Goal: Transaction & Acquisition: Download file/media

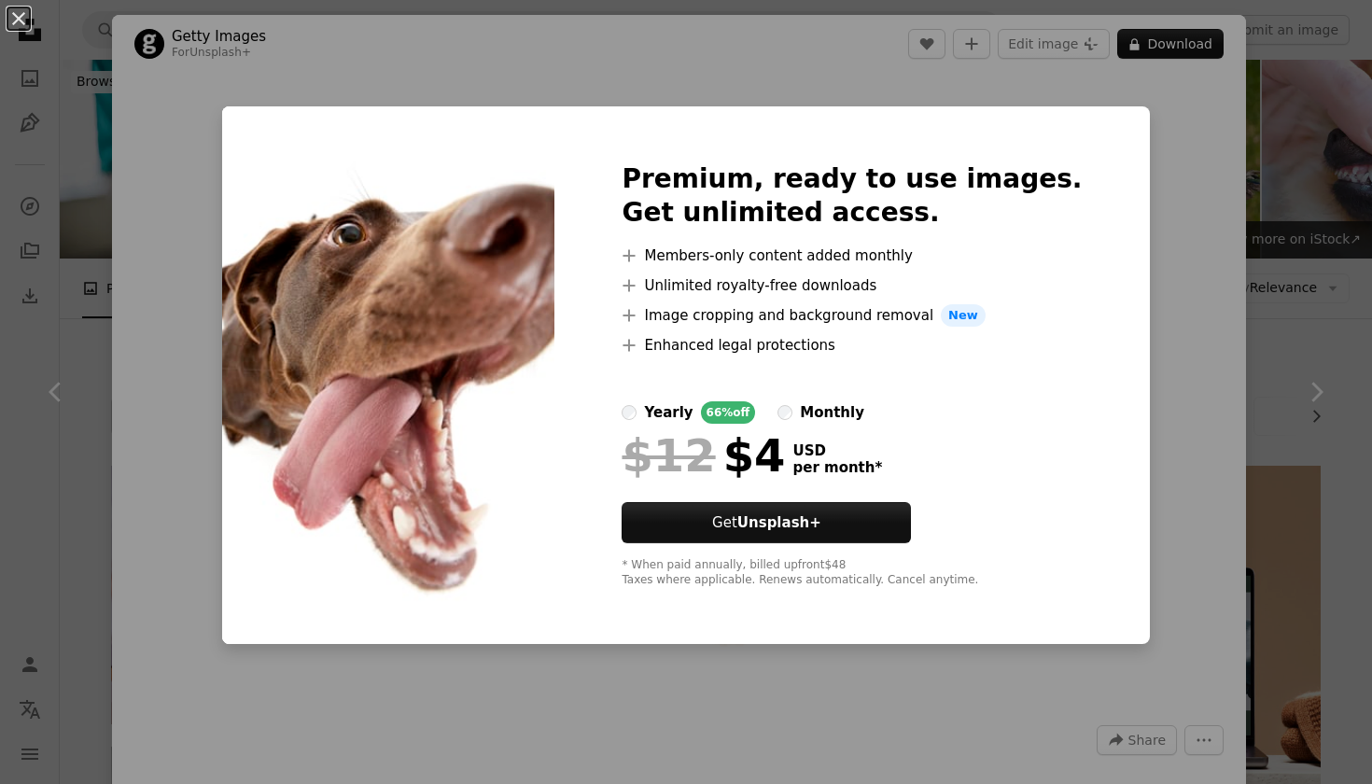
scroll to position [2324, 0]
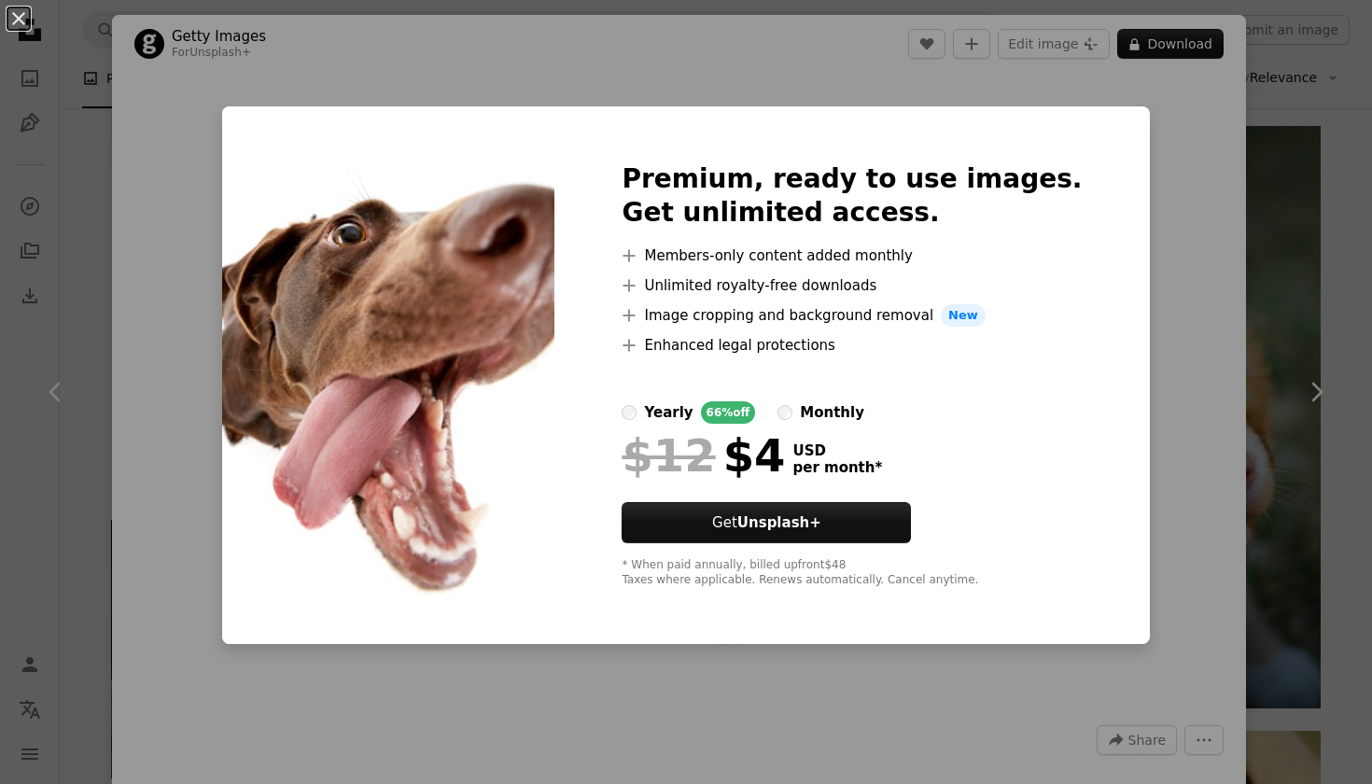
click at [1284, 115] on div "An X shape Premium, ready to use images. Get unlimited access. A plus sign Memb…" at bounding box center [686, 392] width 1372 height 784
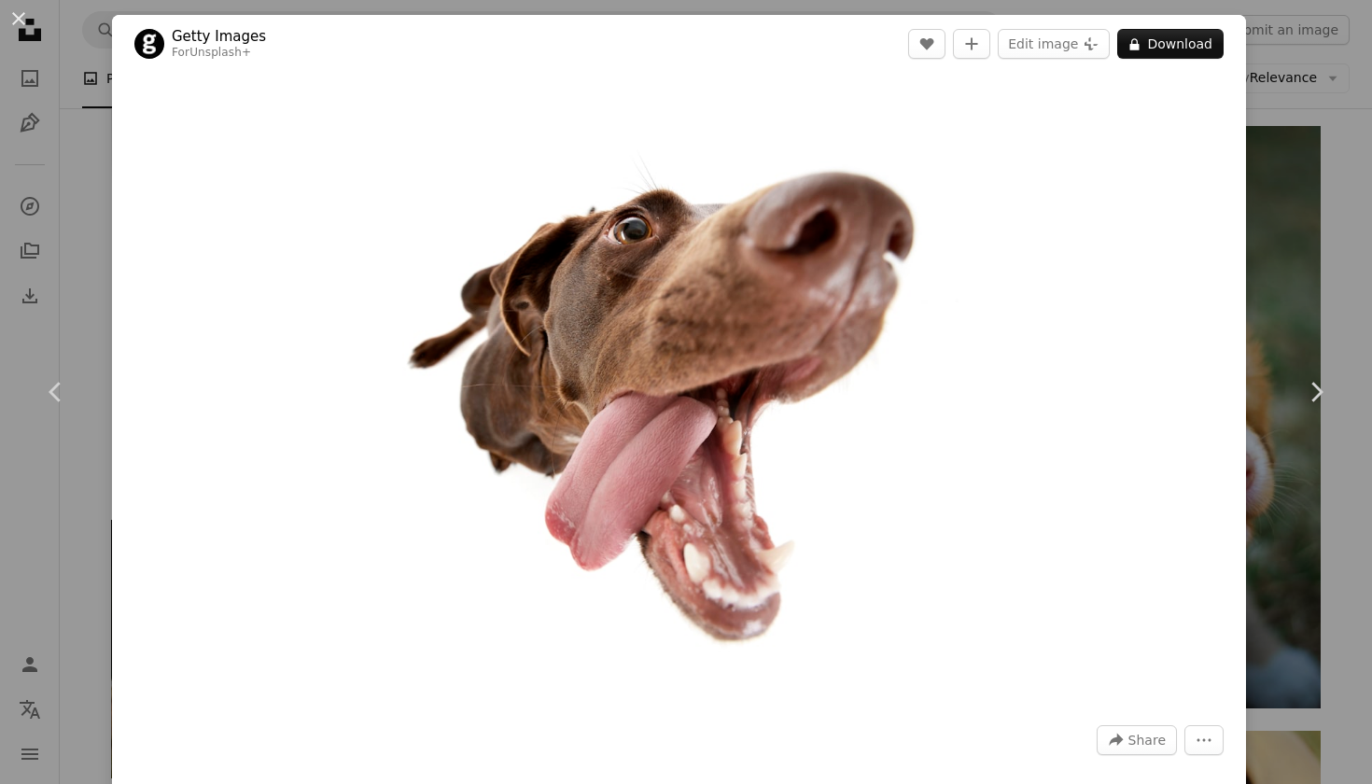
click at [1187, 10] on div "An X shape Chevron left Chevron right Getty Images For Unsplash+ A heart A plus…" at bounding box center [686, 392] width 1372 height 784
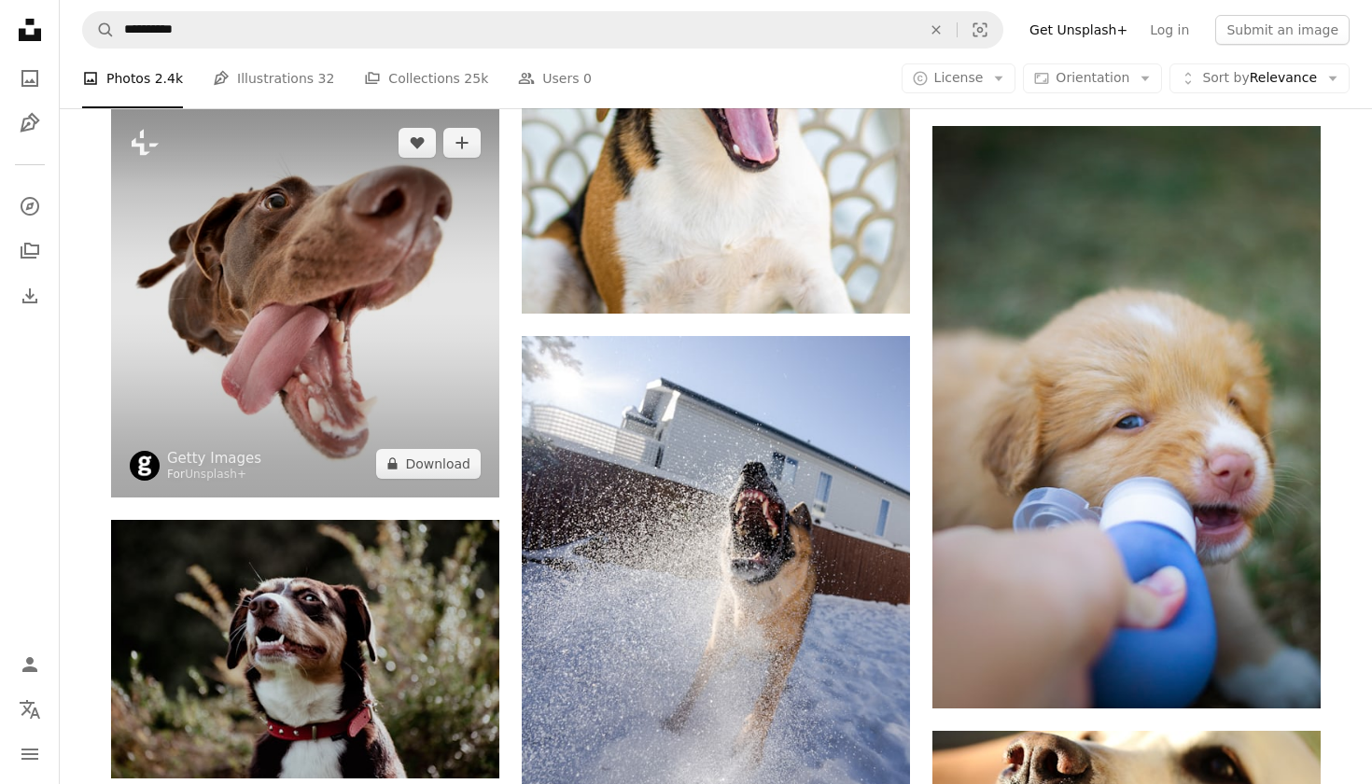
scroll to position [2287, 0]
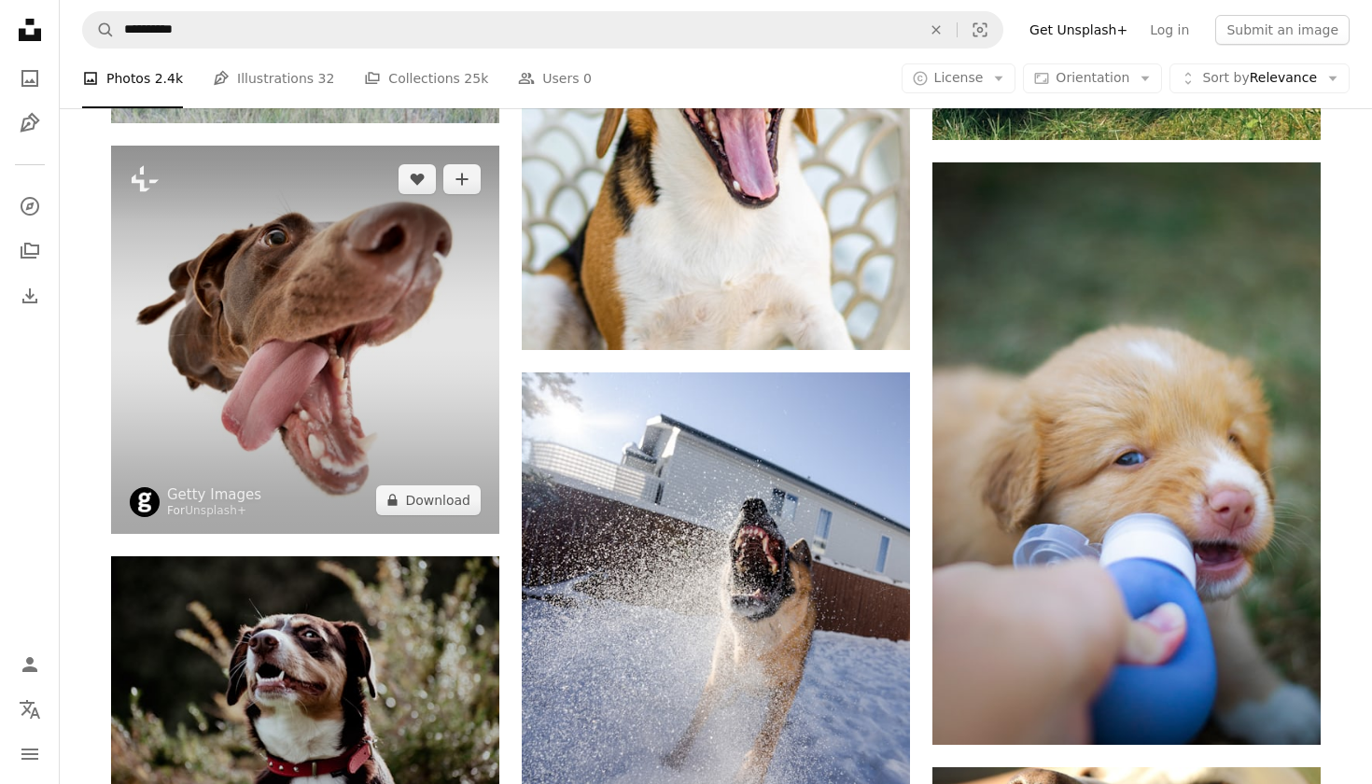
click at [228, 406] on img at bounding box center [305, 340] width 388 height 388
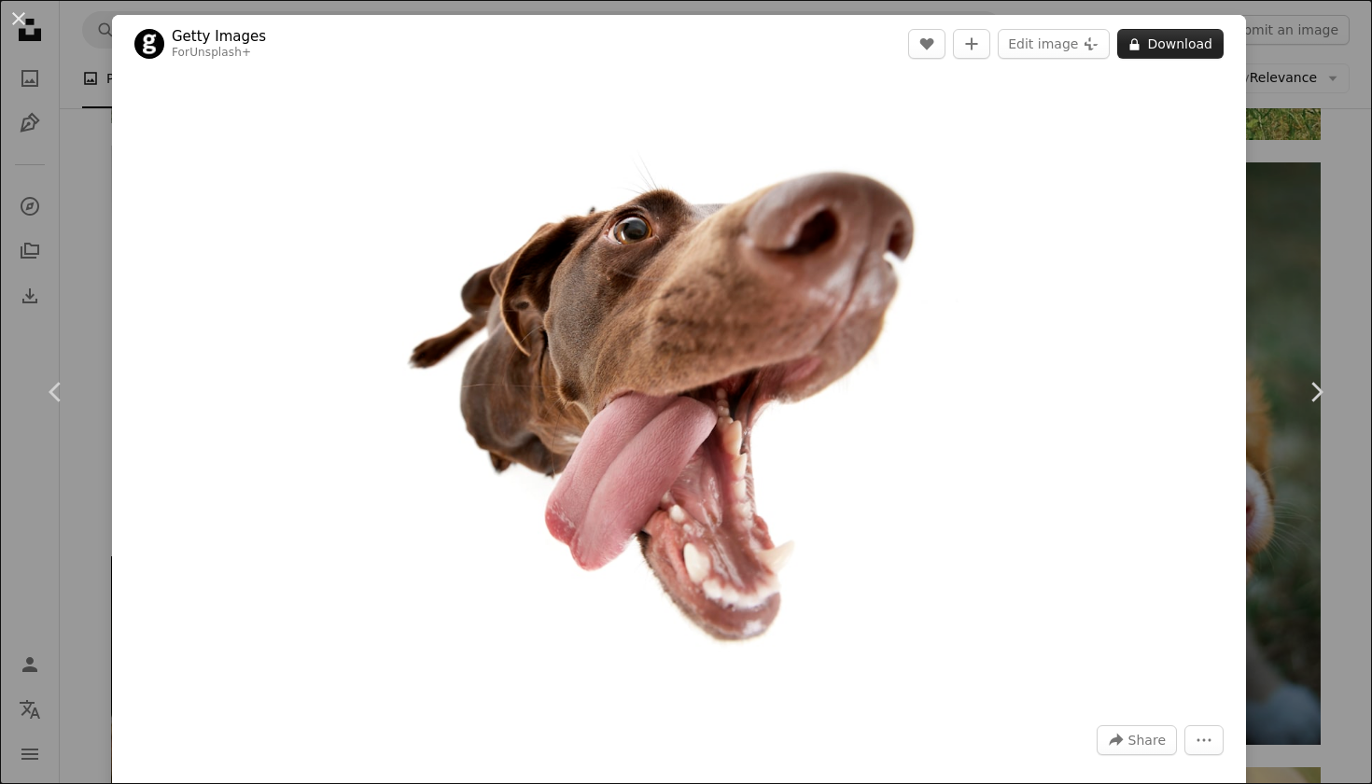
click at [1182, 49] on button "A lock Download" at bounding box center [1170, 44] width 106 height 30
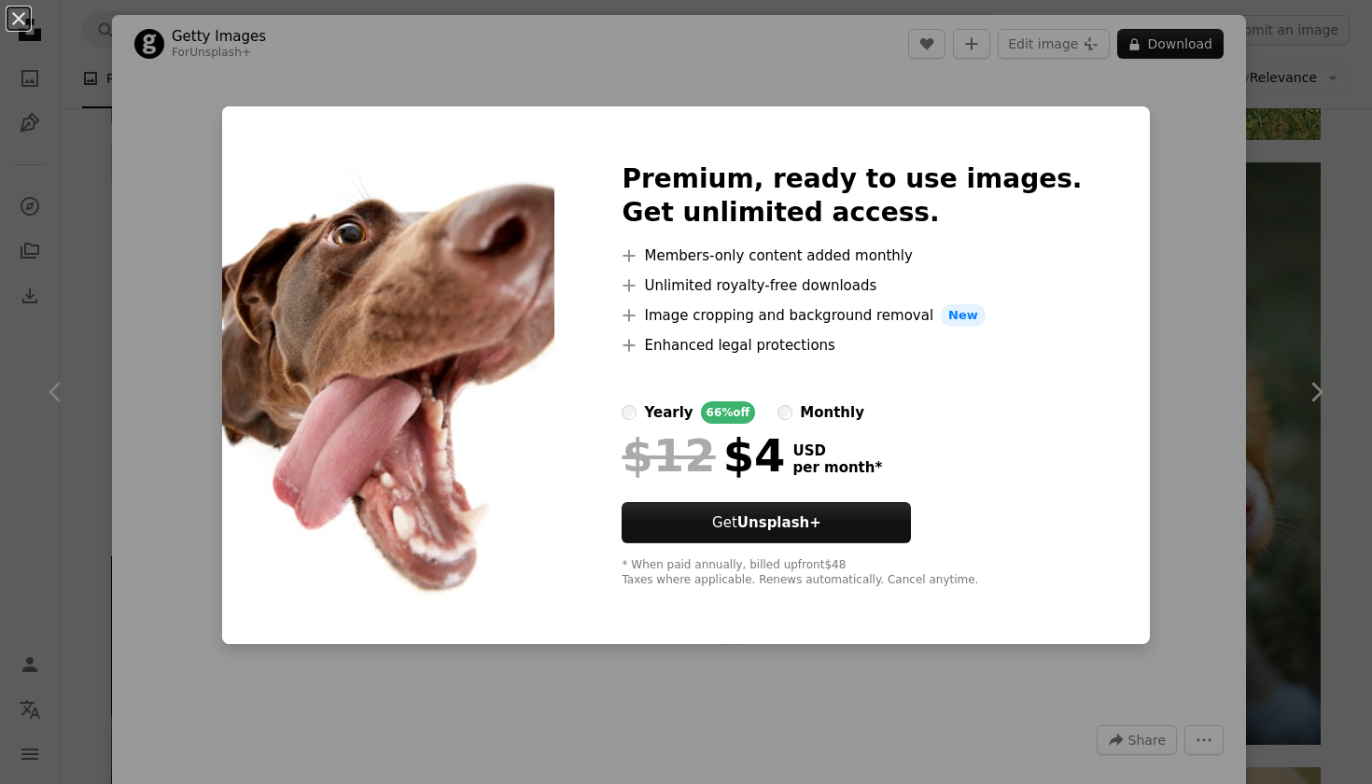
click at [1281, 206] on div "An X shape Premium, ready to use images. Get unlimited access. A plus sign Memb…" at bounding box center [686, 392] width 1372 height 784
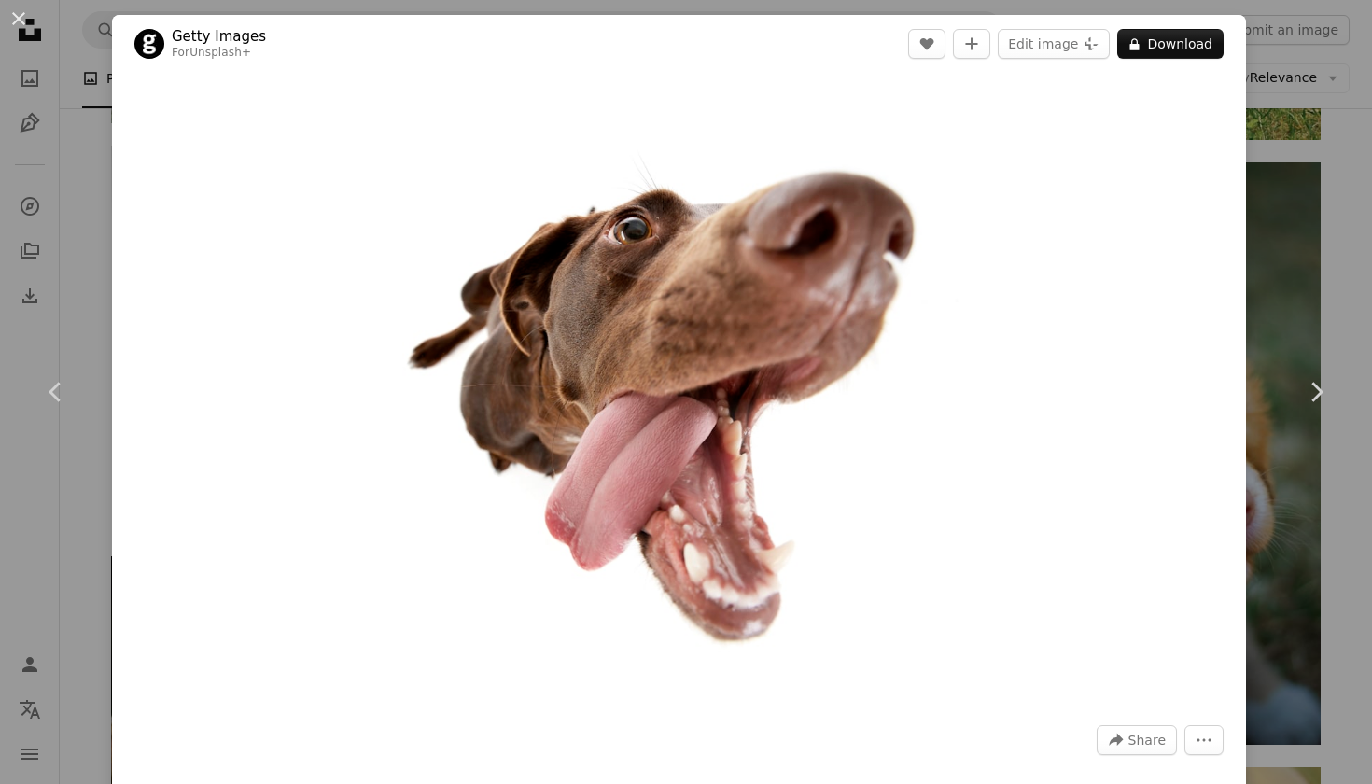
click at [1359, 206] on div "An X shape Chevron left Chevron right Getty Images For Unsplash+ A heart A plus…" at bounding box center [686, 392] width 1372 height 784
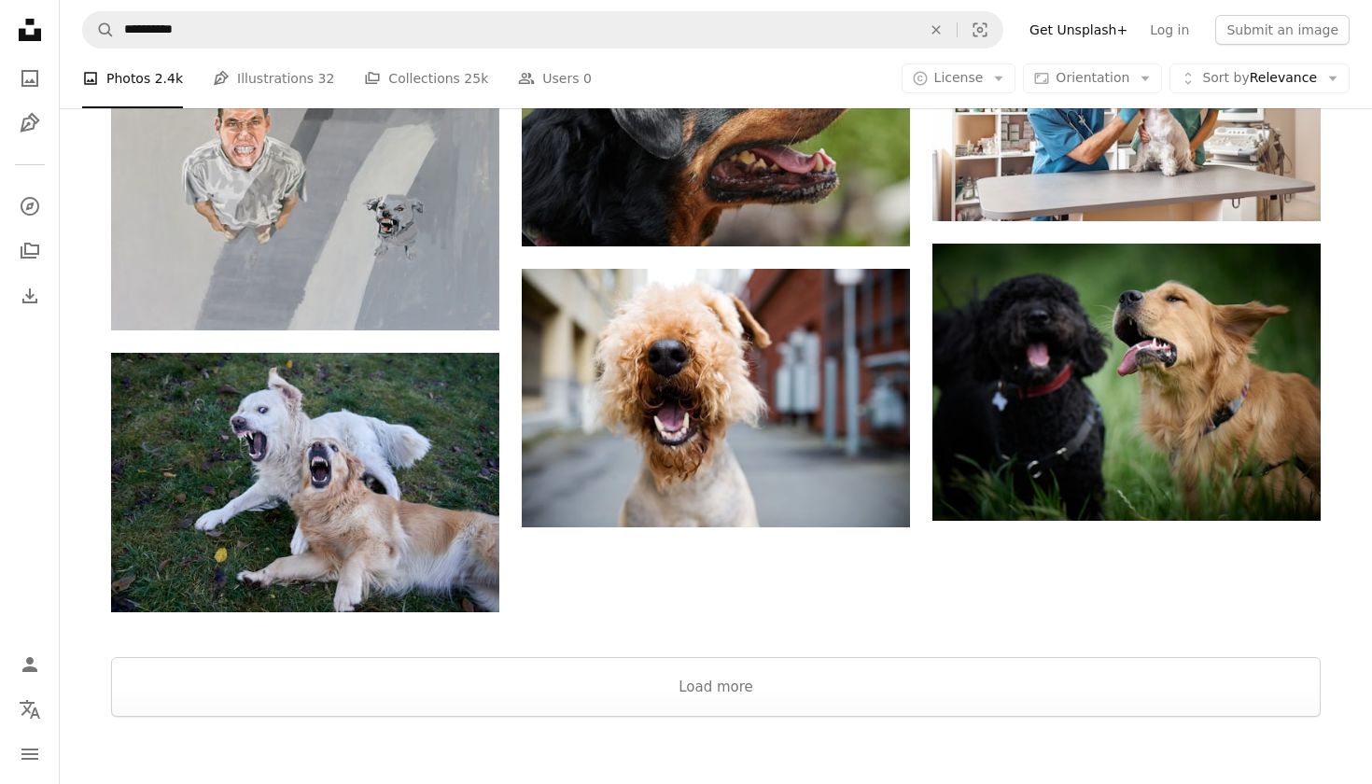
scroll to position [5102, 0]
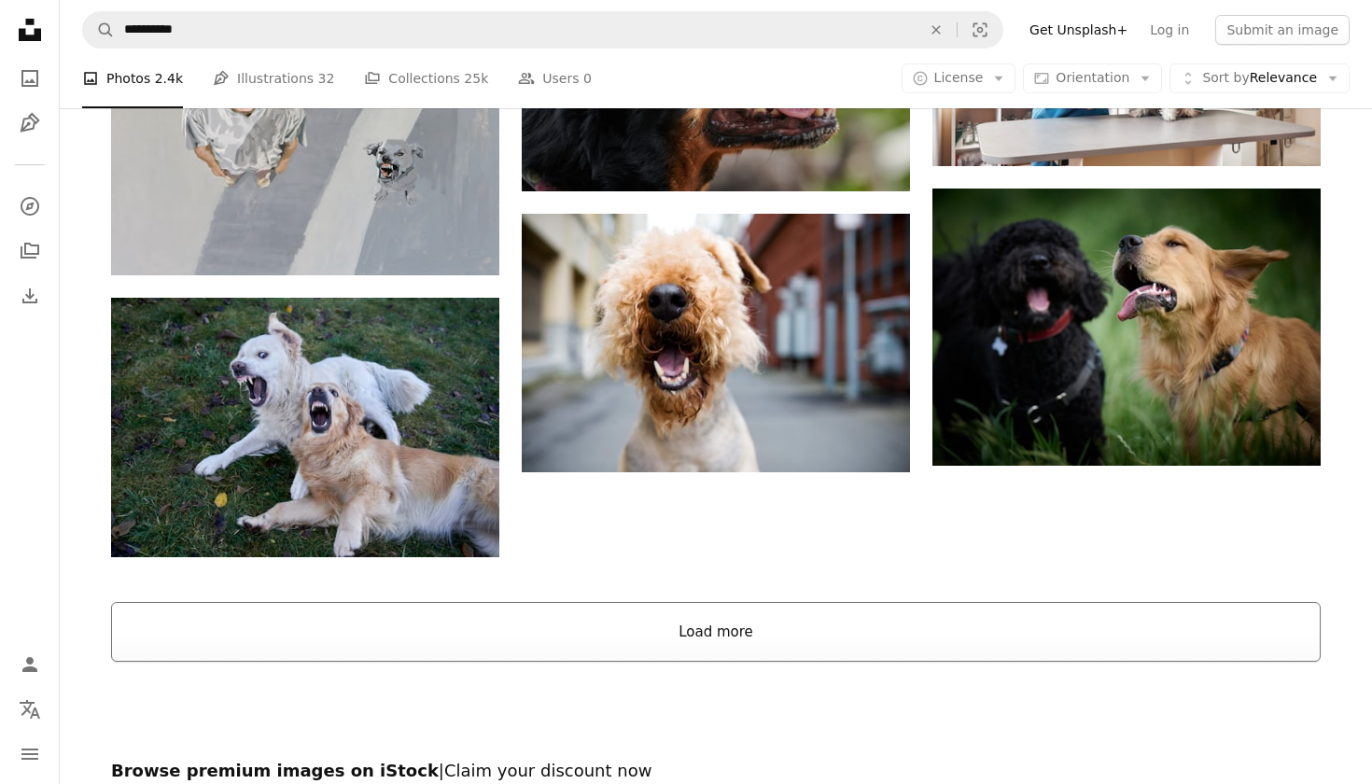
click at [804, 636] on button "Load more" at bounding box center [716, 632] width 1210 height 60
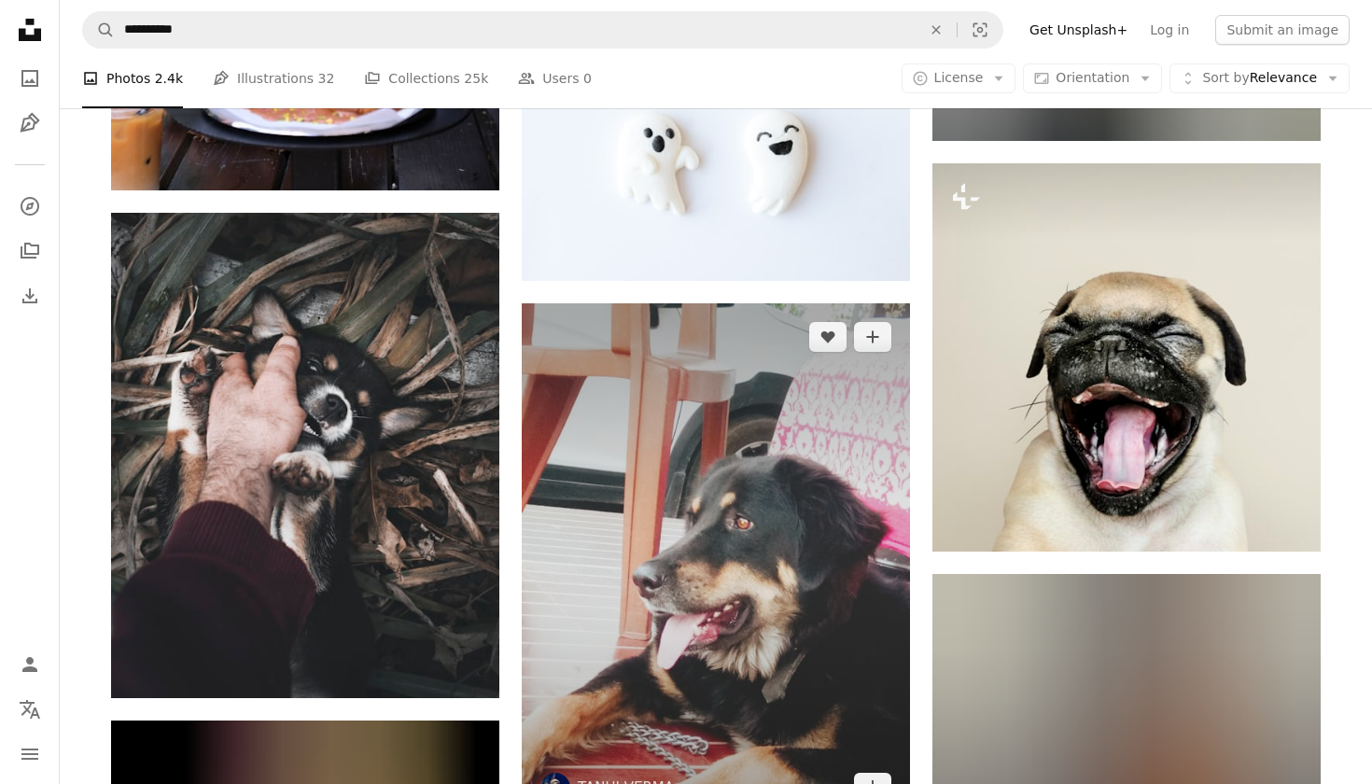
scroll to position [7533, 0]
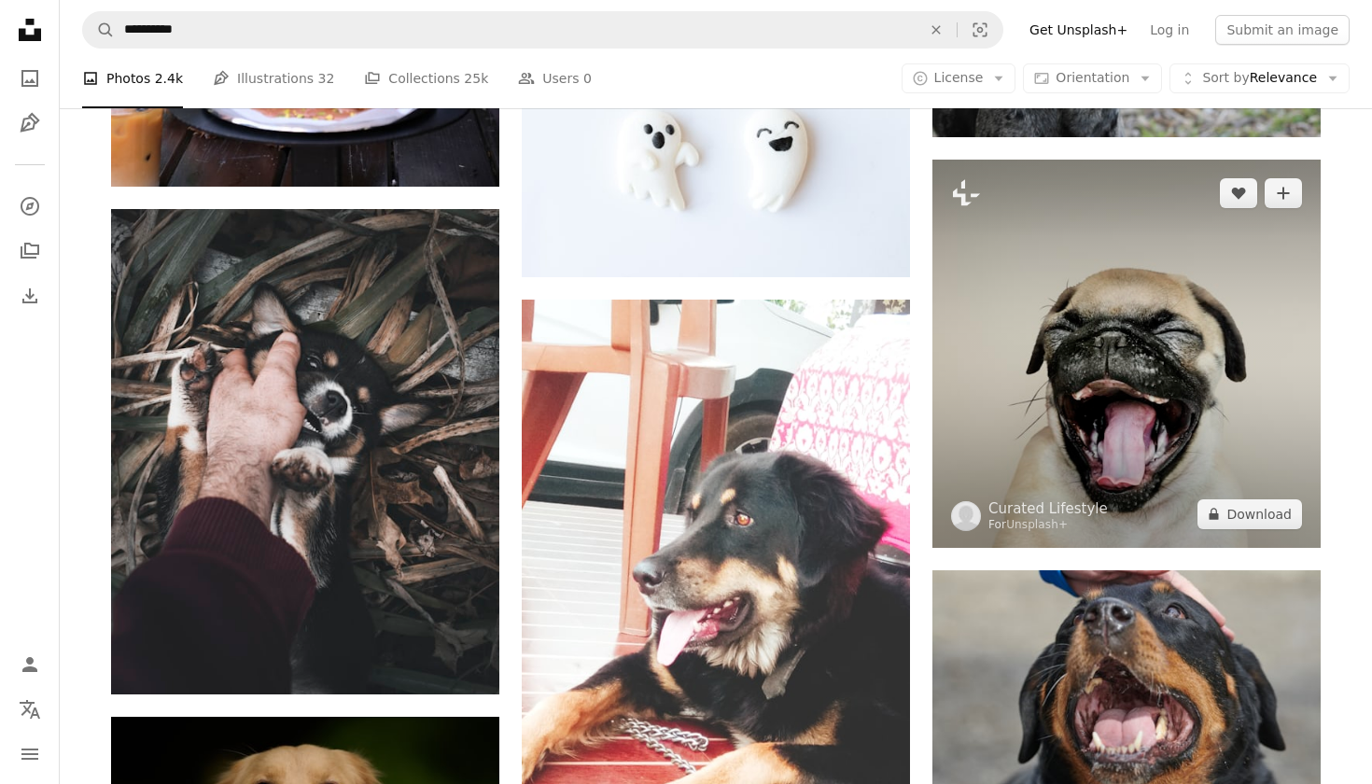
click at [1001, 437] on img at bounding box center [1126, 354] width 388 height 388
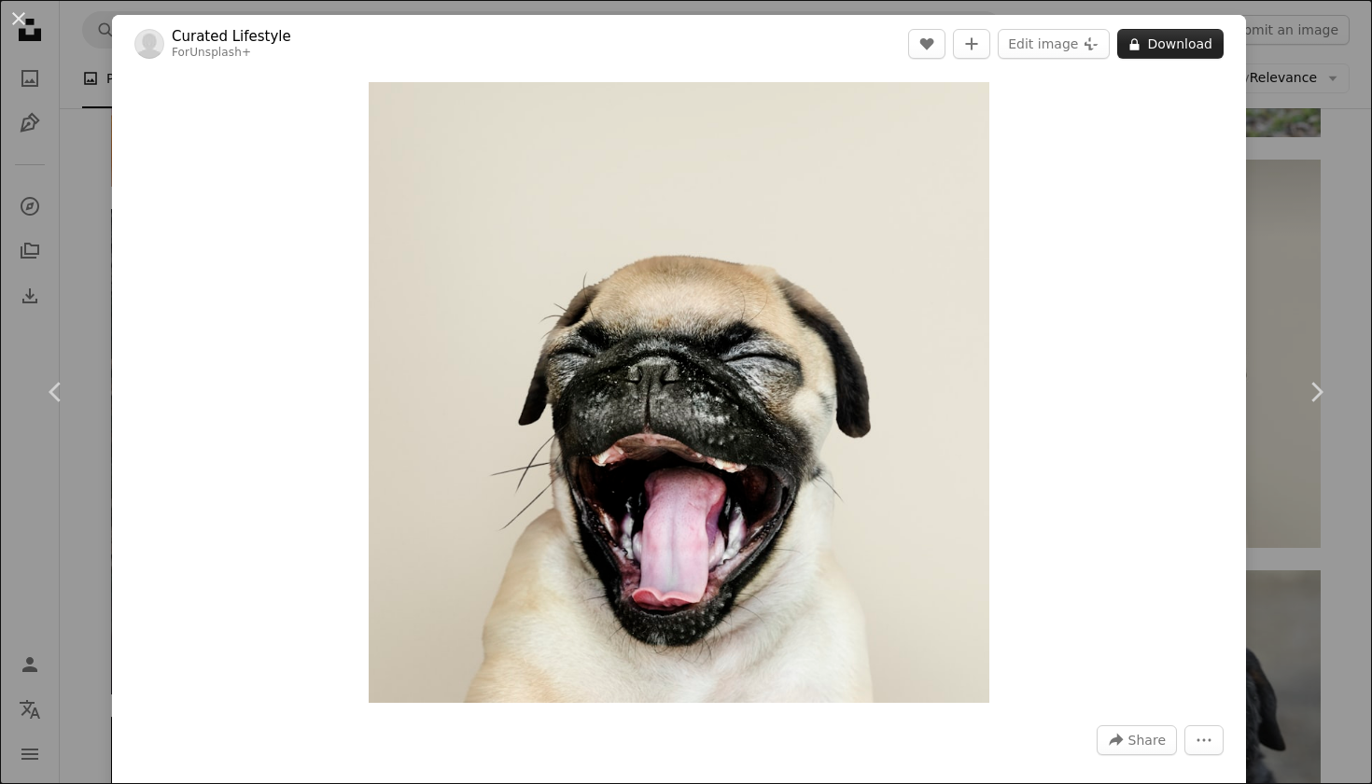
click at [1181, 49] on button "A lock Download" at bounding box center [1170, 44] width 106 height 30
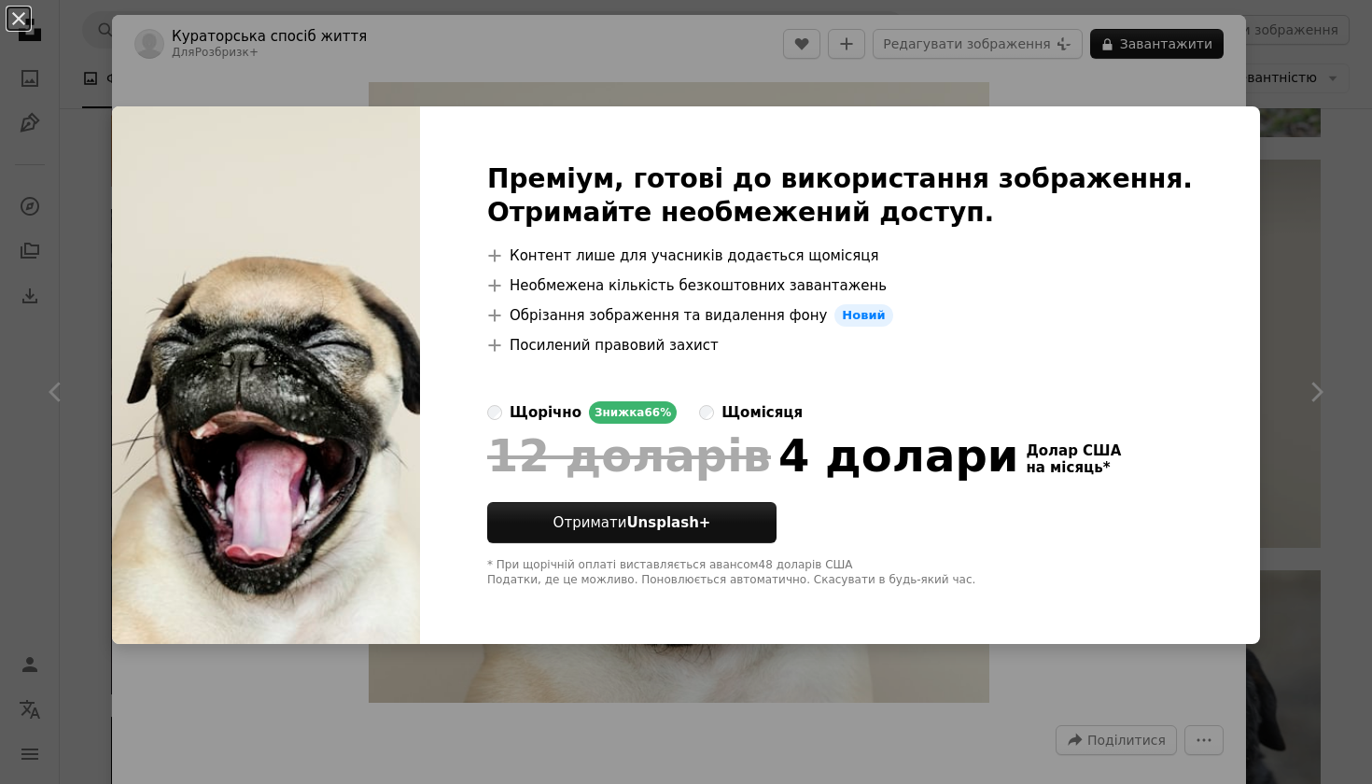
click at [1323, 105] on div "An X shape Преміум, готові до використання зображення. Отримайте необмежений до…" at bounding box center [686, 392] width 1372 height 784
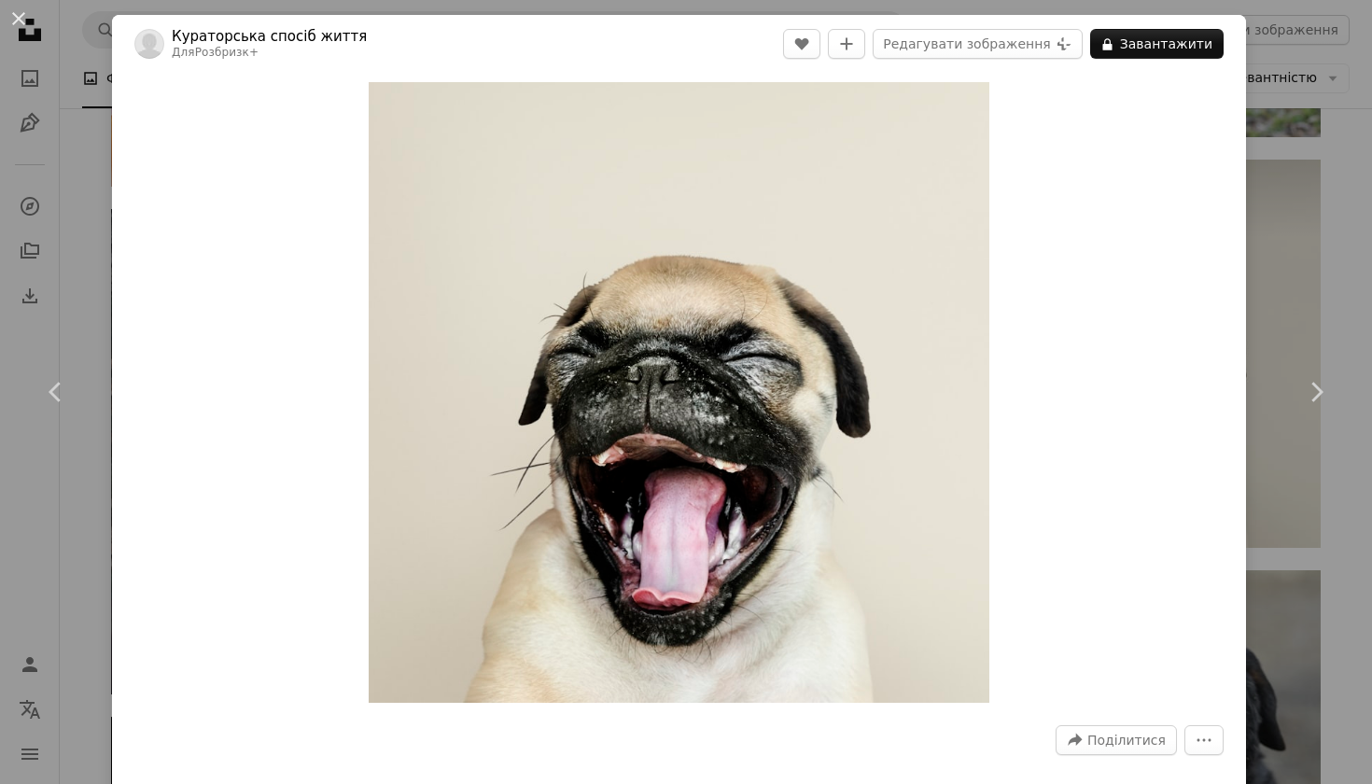
click at [1337, 172] on div "An X shape Chevron left Chevron right Кураторська спосіб життя Для Розбризк+ A …" at bounding box center [686, 392] width 1372 height 784
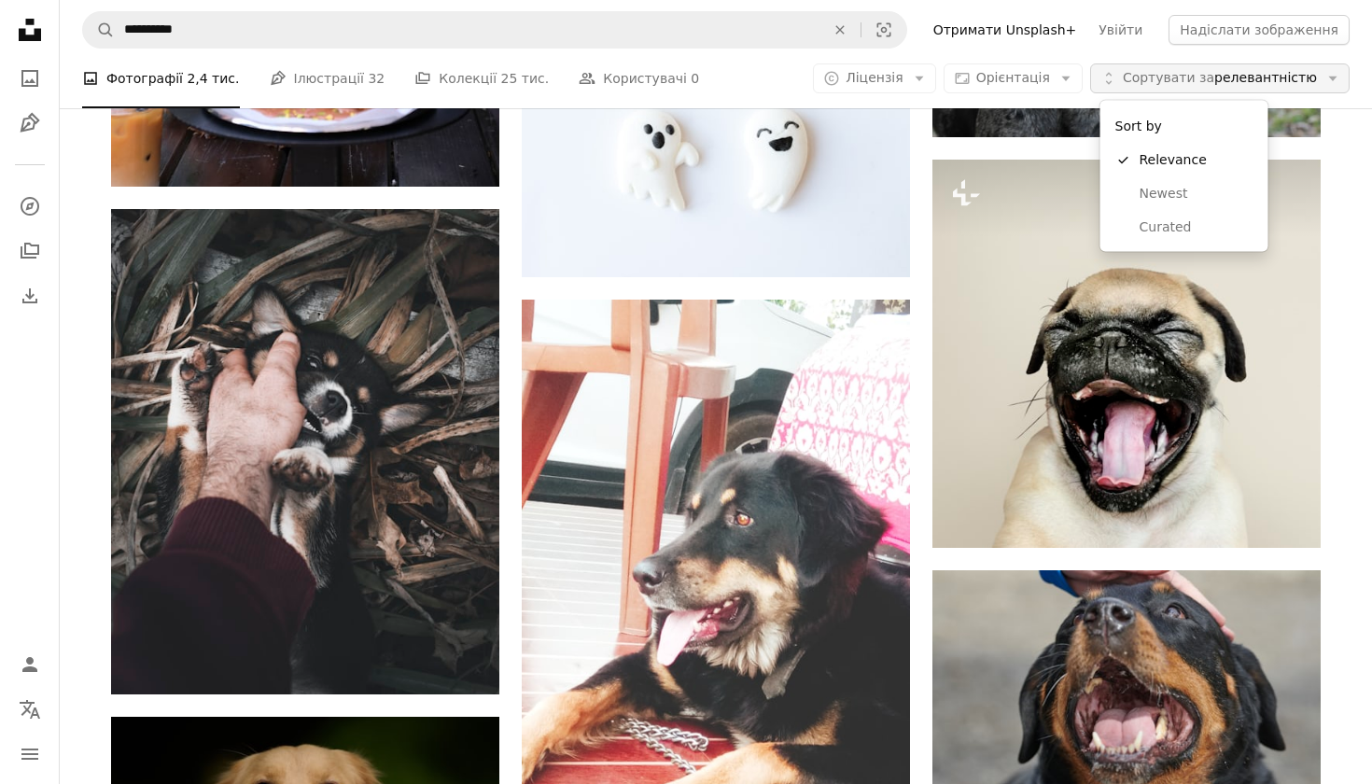
click at [1254, 92] on button "Unfold Сортувати за релевантністю Arrow down" at bounding box center [1219, 78] width 259 height 30
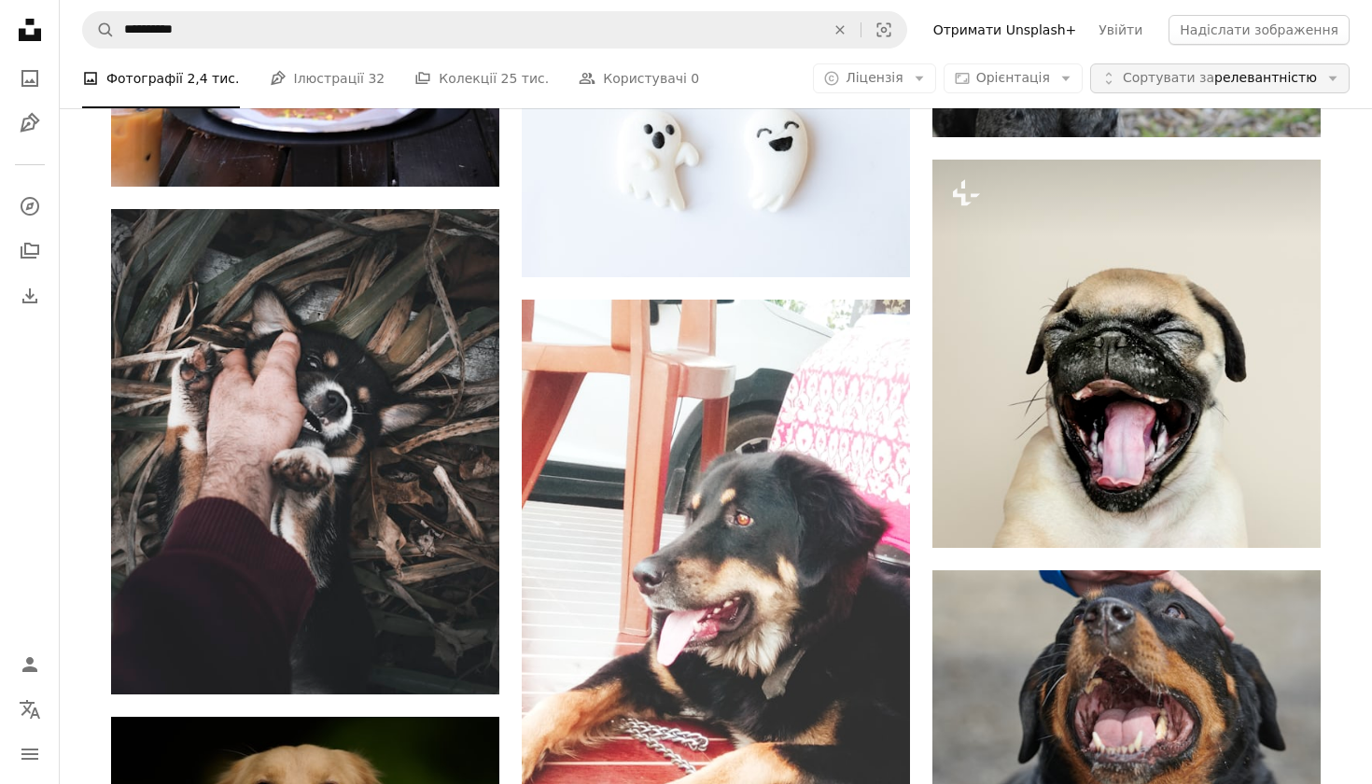
click at [1252, 89] on button "Unfold Сортувати за релевантністю Arrow down" at bounding box center [1219, 78] width 259 height 30
click at [916, 65] on button "A copyright icon © Ліцензія Arrow down" at bounding box center [874, 78] width 122 height 30
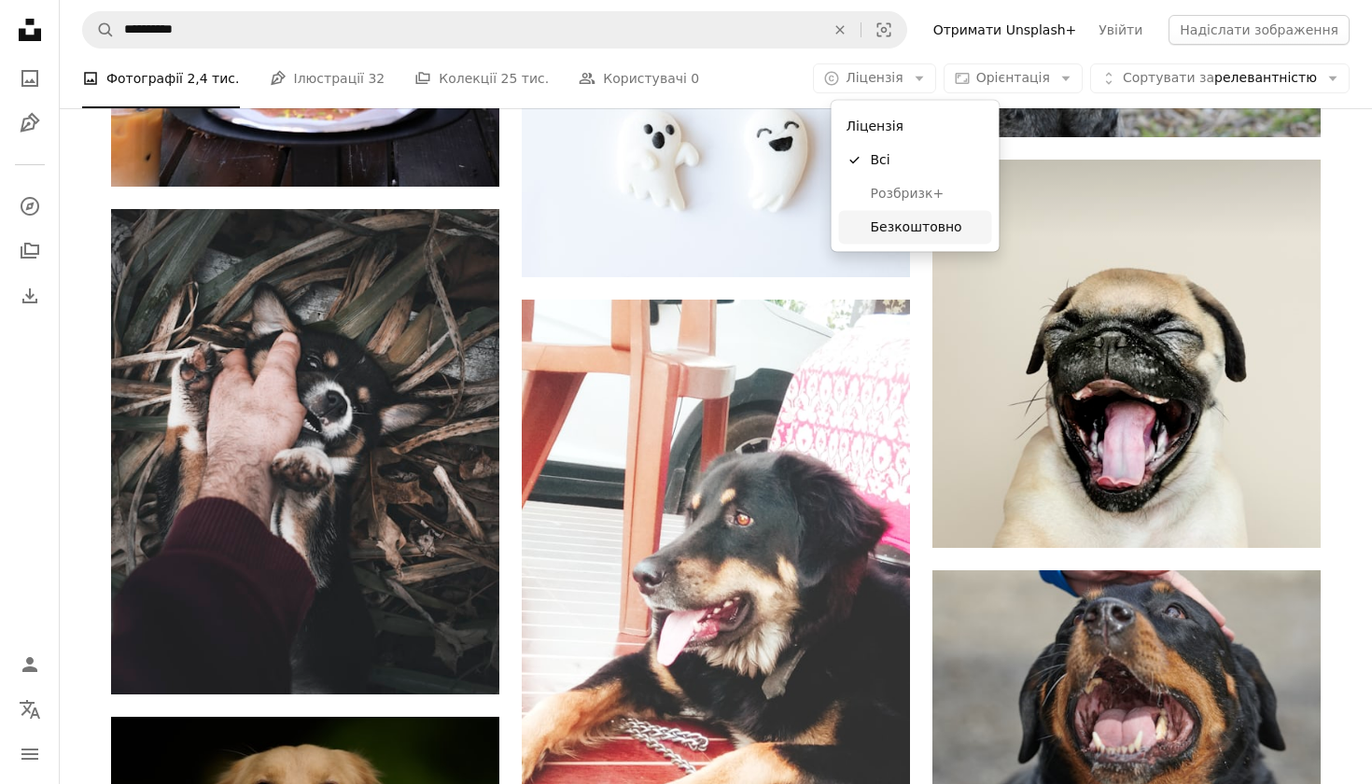
click at [923, 219] on span "Безкоштовно" at bounding box center [928, 226] width 114 height 19
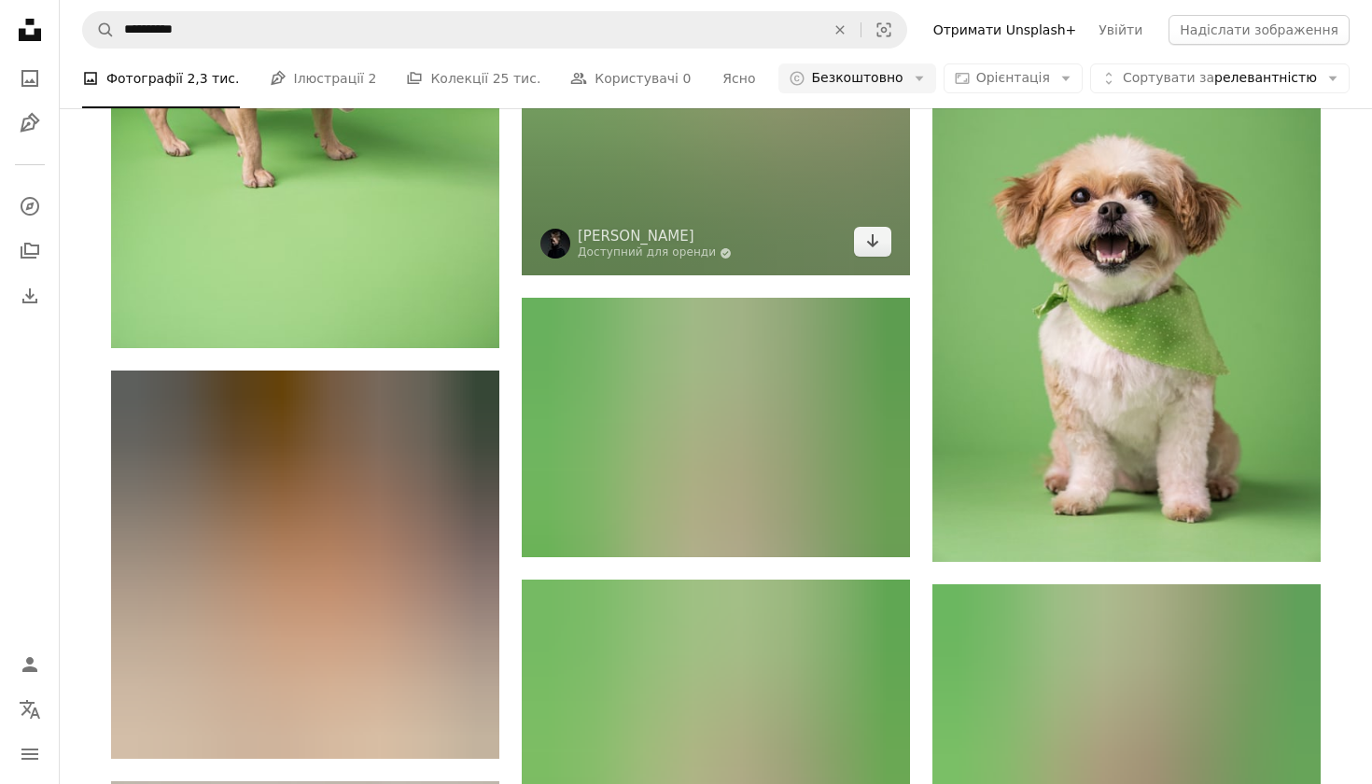
scroll to position [12831, 0]
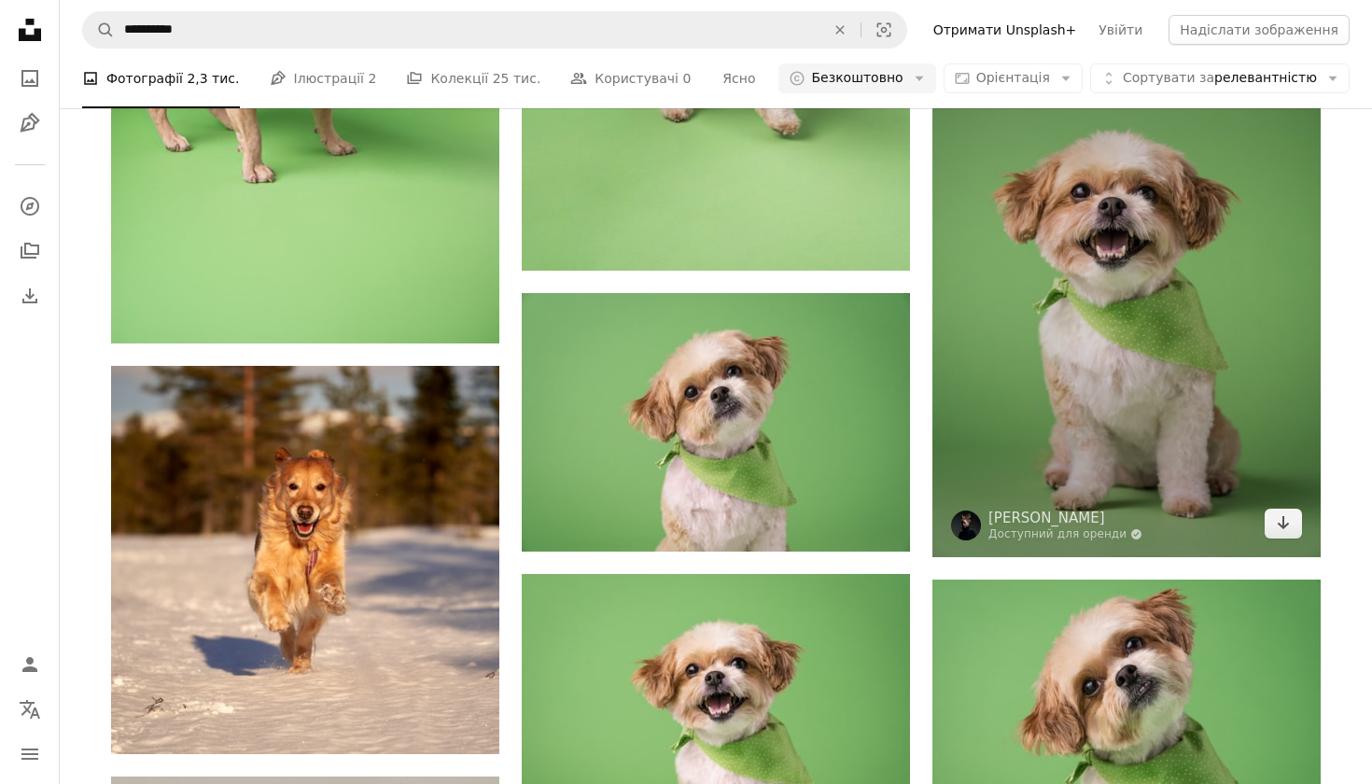
click at [1134, 296] on img at bounding box center [1126, 266] width 388 height 582
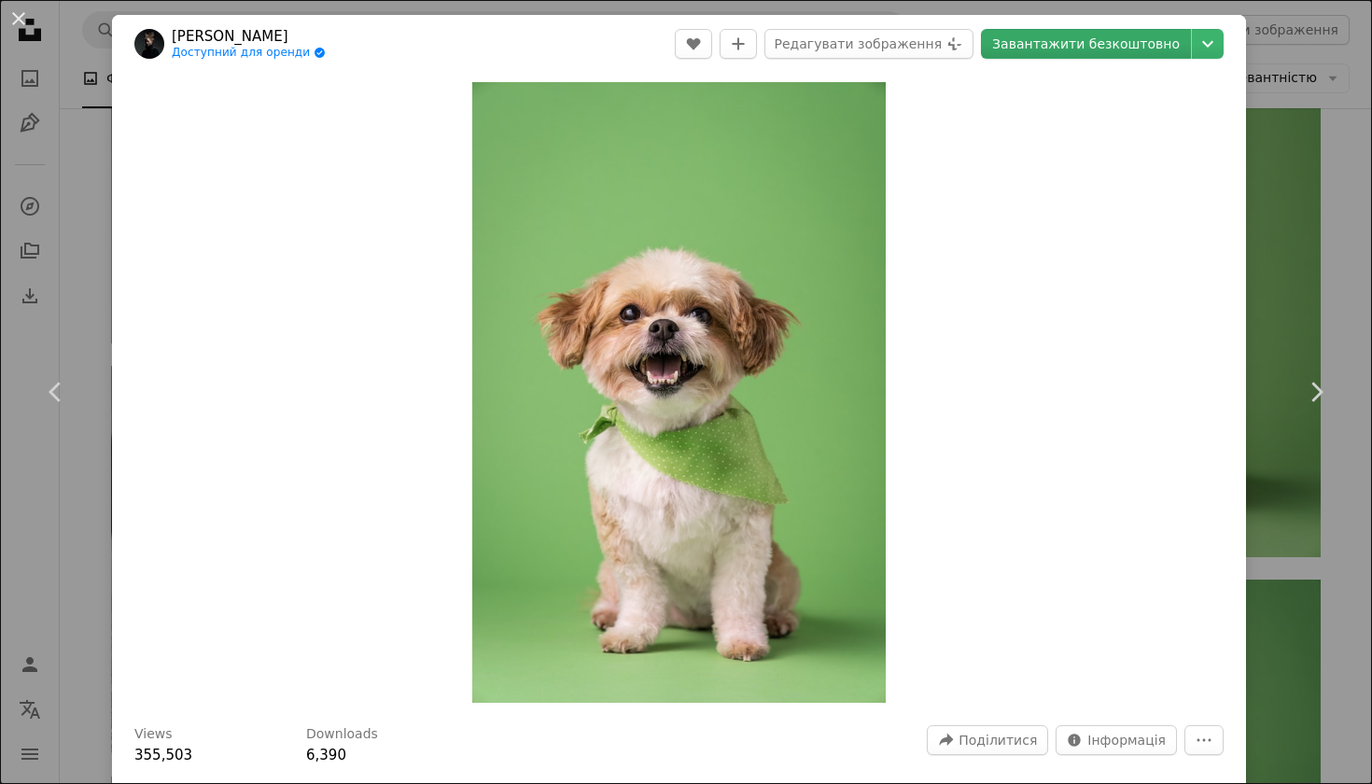
click at [1149, 48] on link "Завантажити безкоштовно" at bounding box center [1086, 44] width 210 height 30
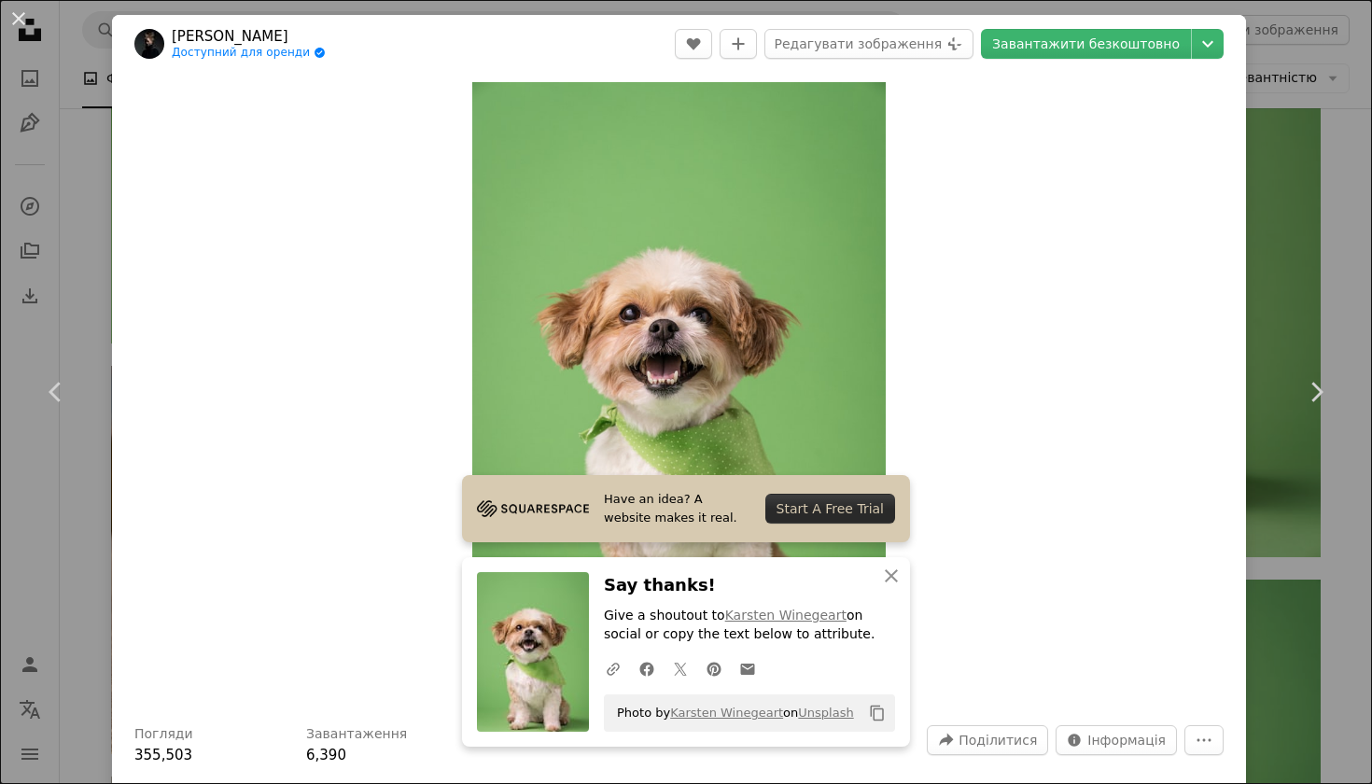
click at [1298, 230] on div "An X shape Chevron left Chevron right [PERSON_NAME] Вінджарт Доступний для орен…" at bounding box center [686, 392] width 1372 height 784
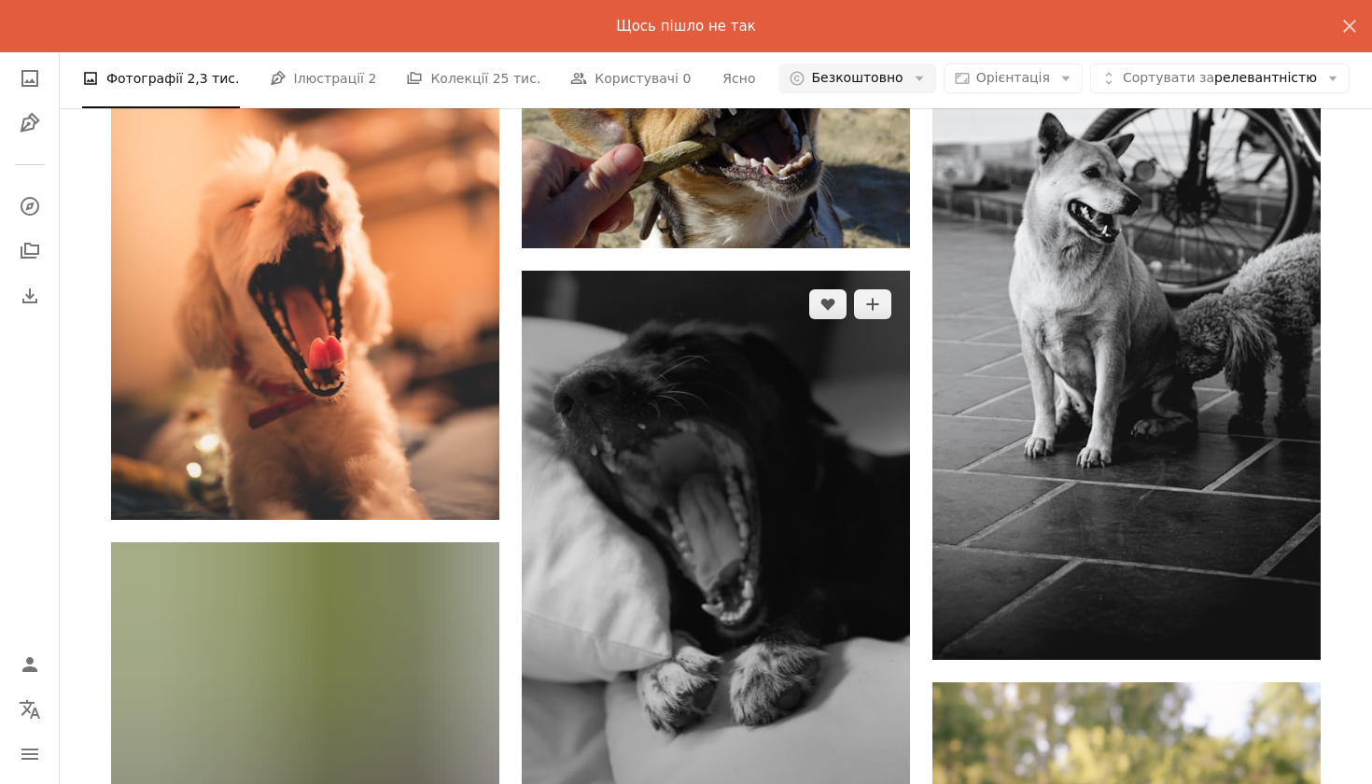
scroll to position [15703, 0]
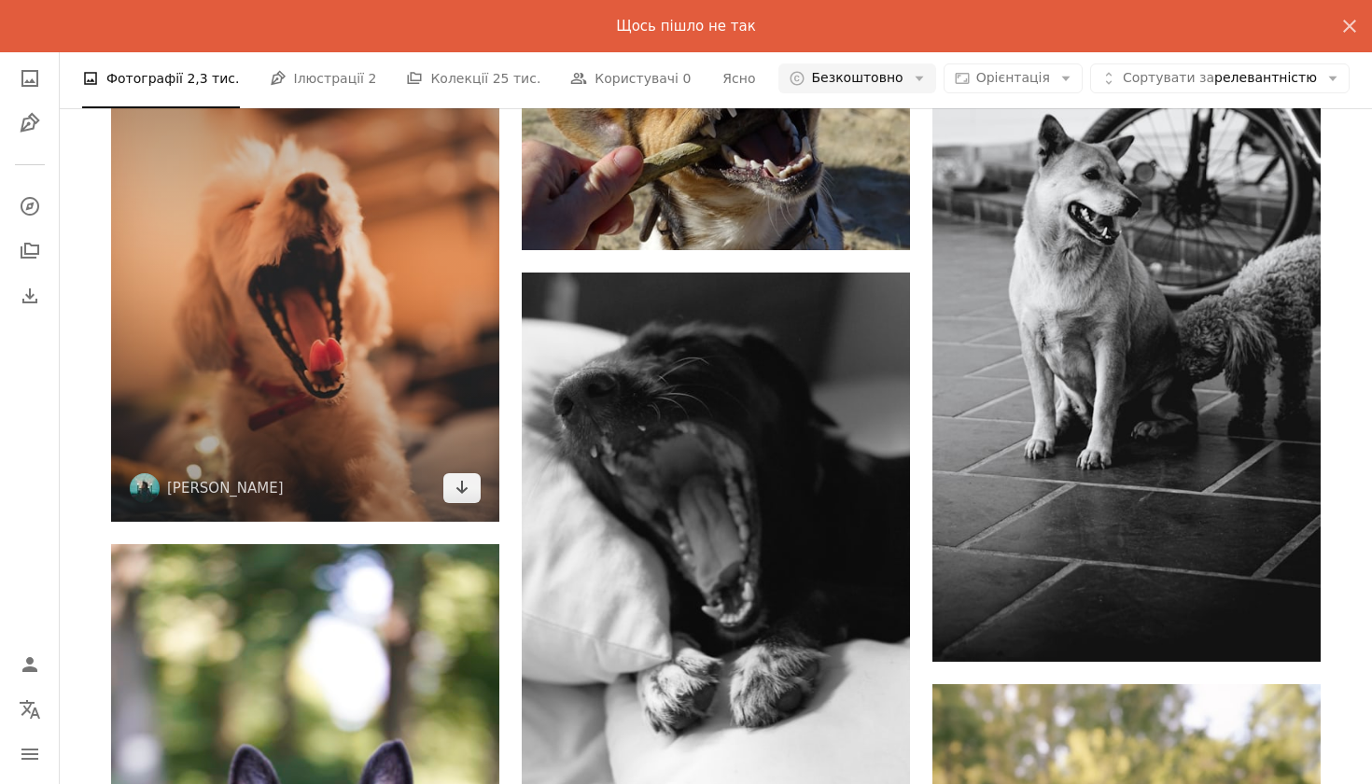
click at [343, 343] on img at bounding box center [305, 278] width 388 height 485
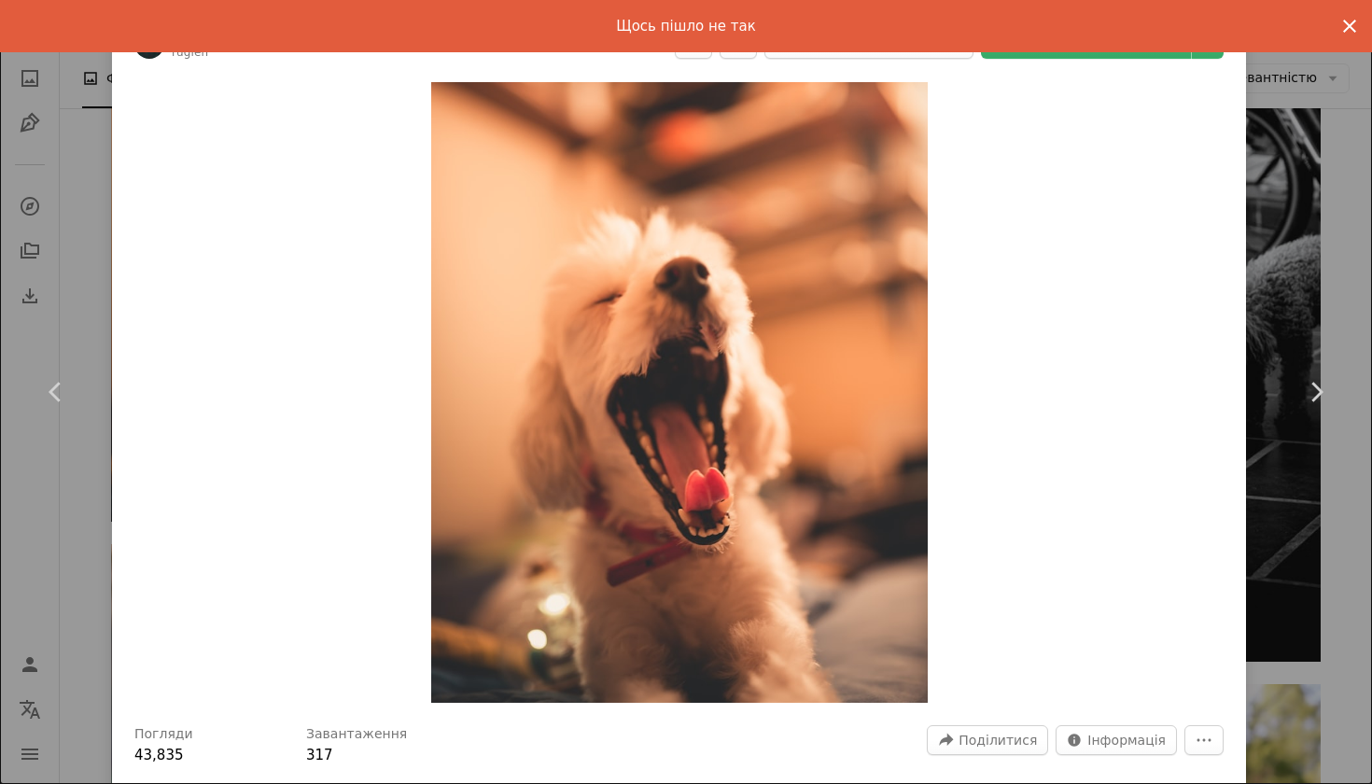
click at [1358, 27] on icon "An X shape" at bounding box center [1349, 26] width 22 height 22
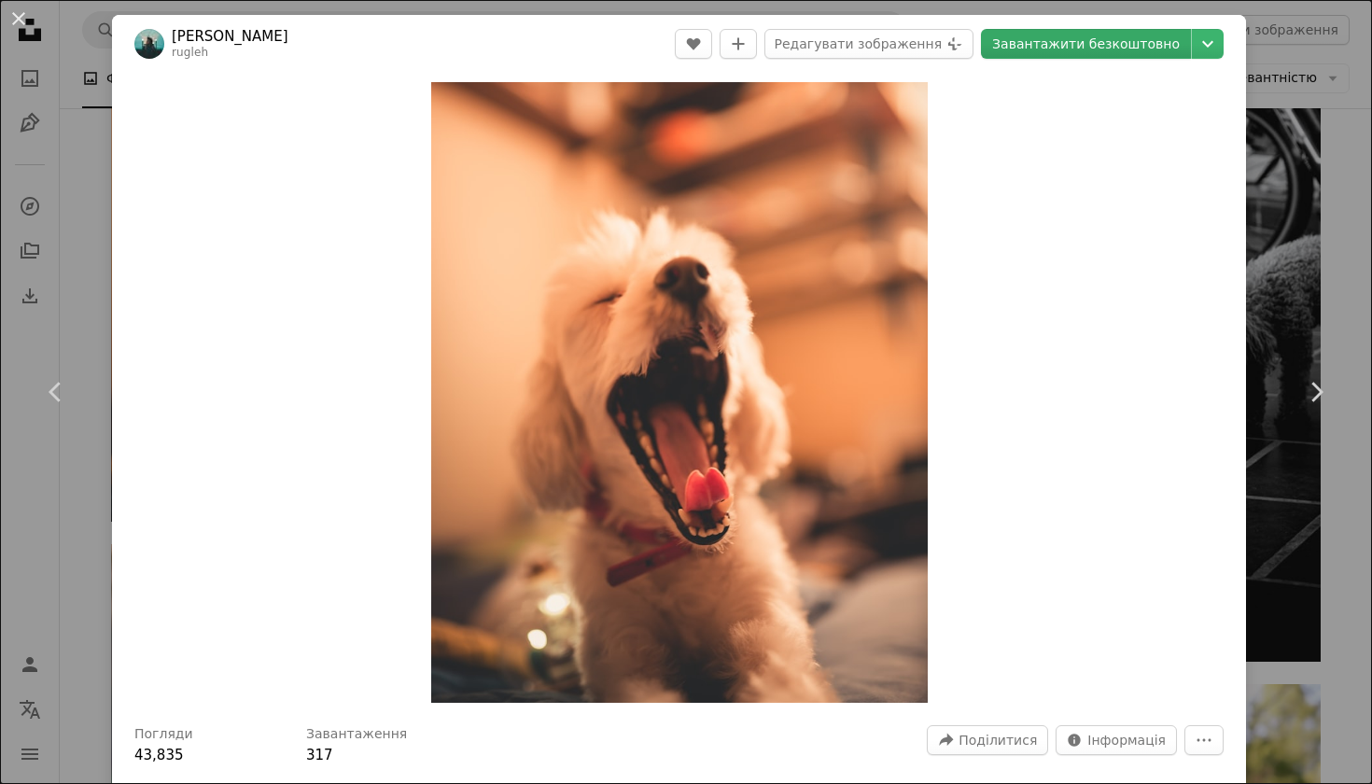
click at [1117, 49] on link "Завантажити безкоштовно" at bounding box center [1086, 44] width 210 height 30
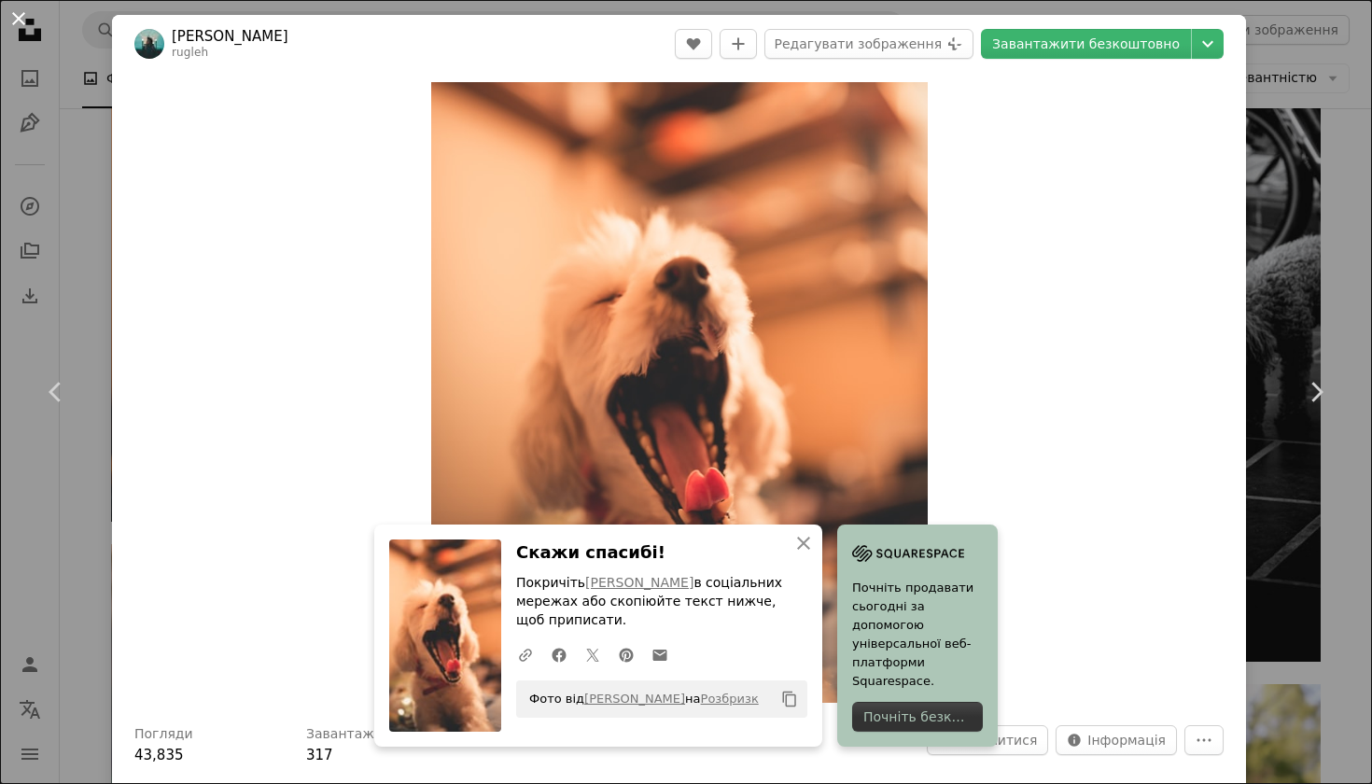
click at [7, 28] on button "An X shape" at bounding box center [18, 18] width 22 height 22
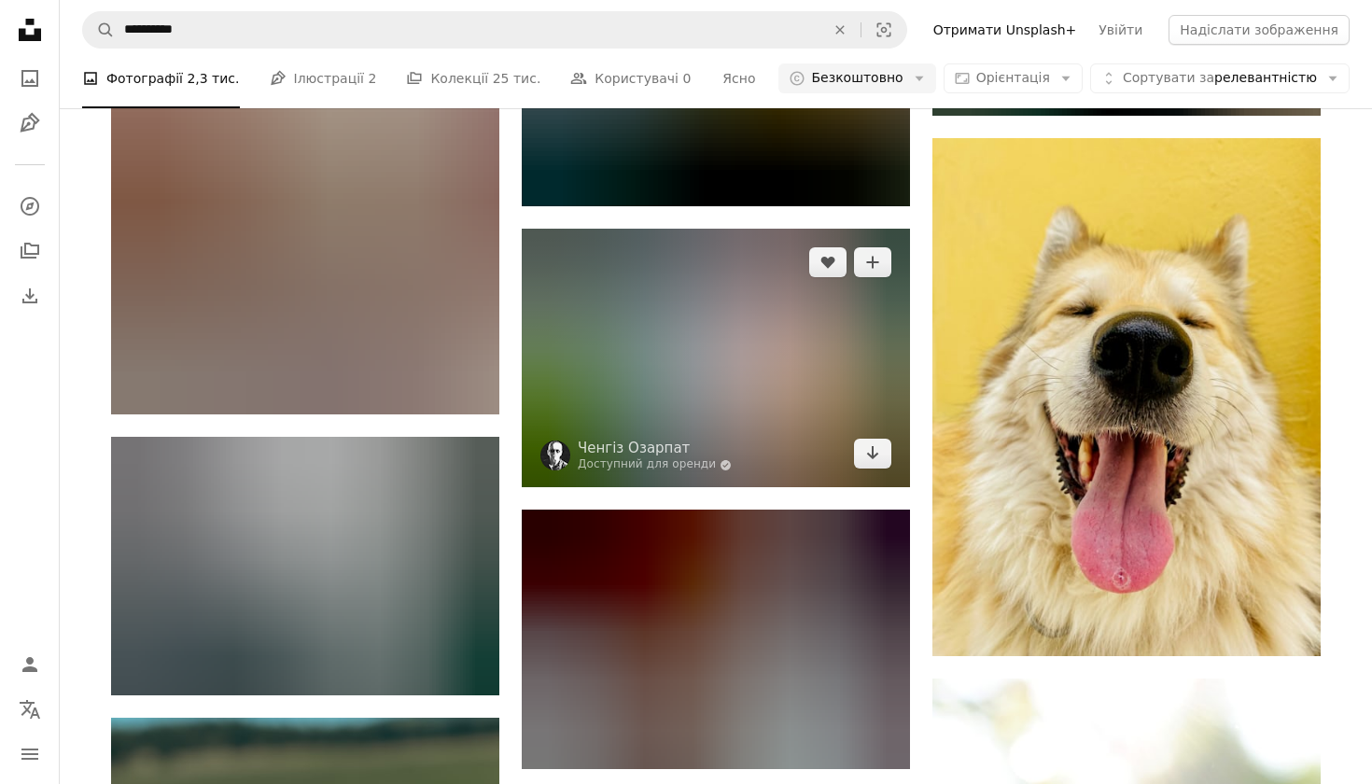
scroll to position [18136, 0]
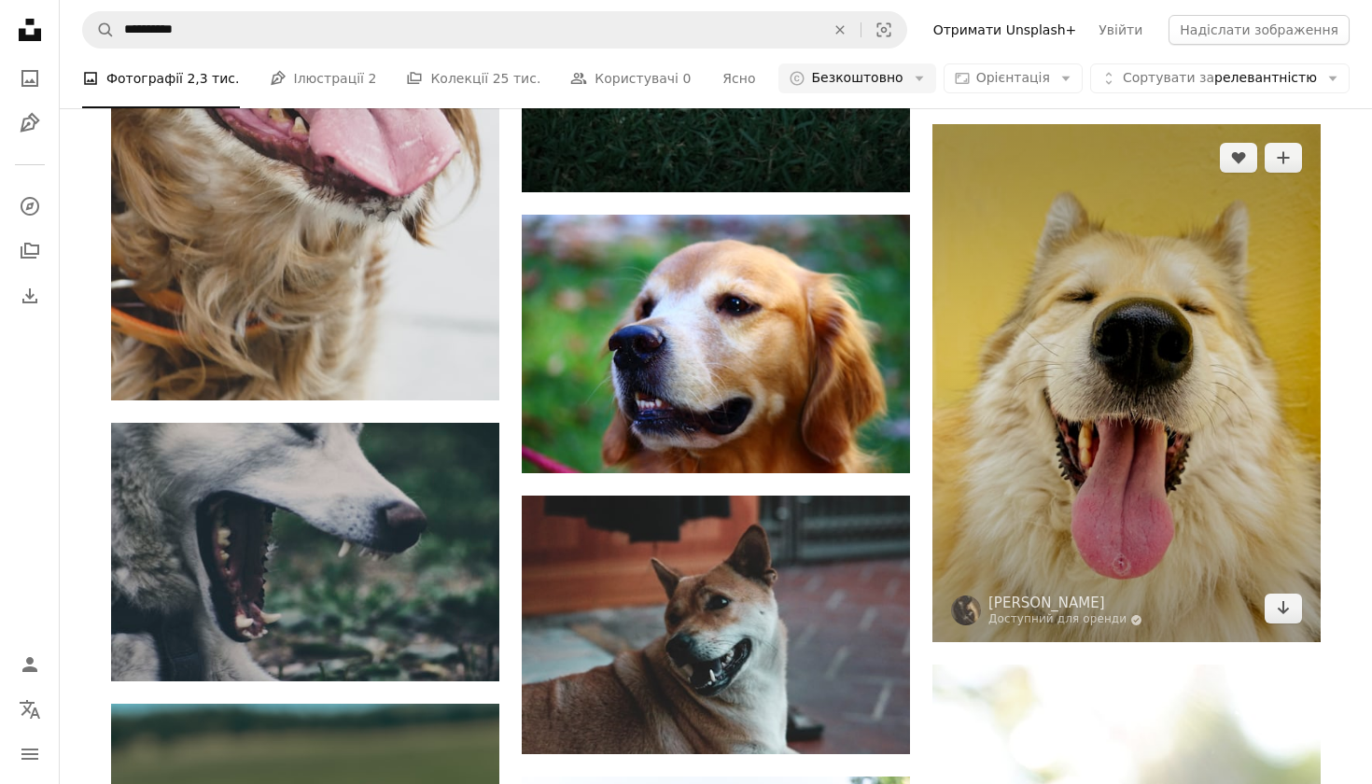
click at [1105, 390] on img at bounding box center [1126, 383] width 388 height 518
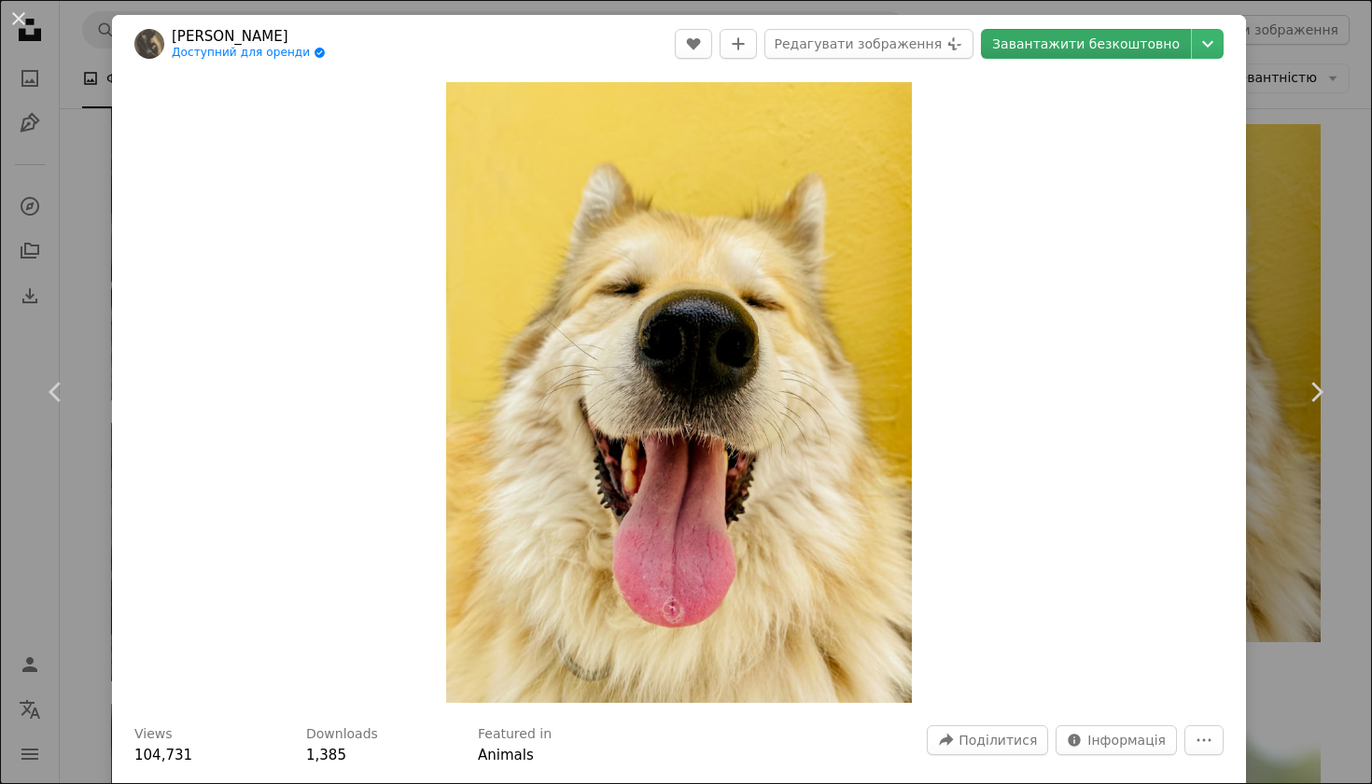
click at [1148, 46] on link "Завантажити безкоштовно" at bounding box center [1086, 44] width 210 height 30
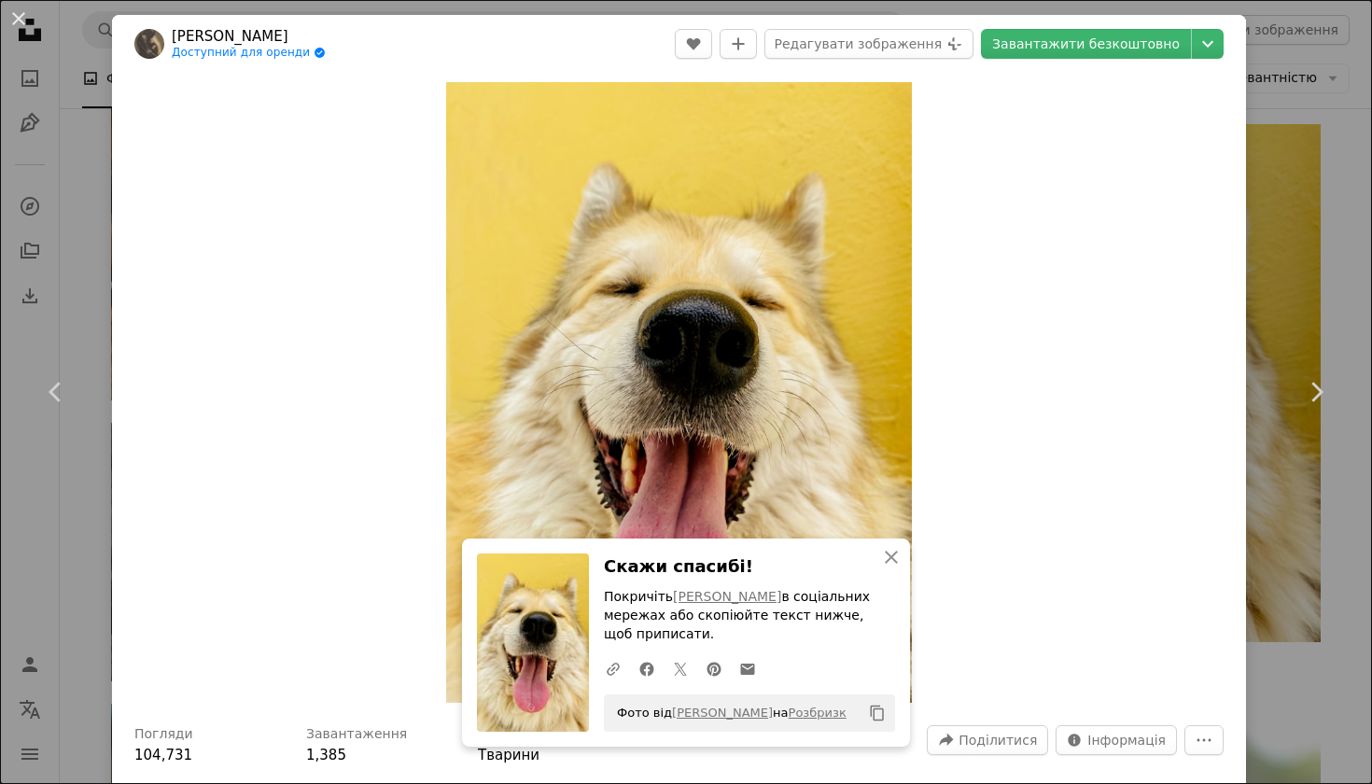
click at [1332, 233] on div "An X shape Chevron left Chevron right [PERSON_NAME] Онук Доступний для оренди A…" at bounding box center [686, 392] width 1372 height 784
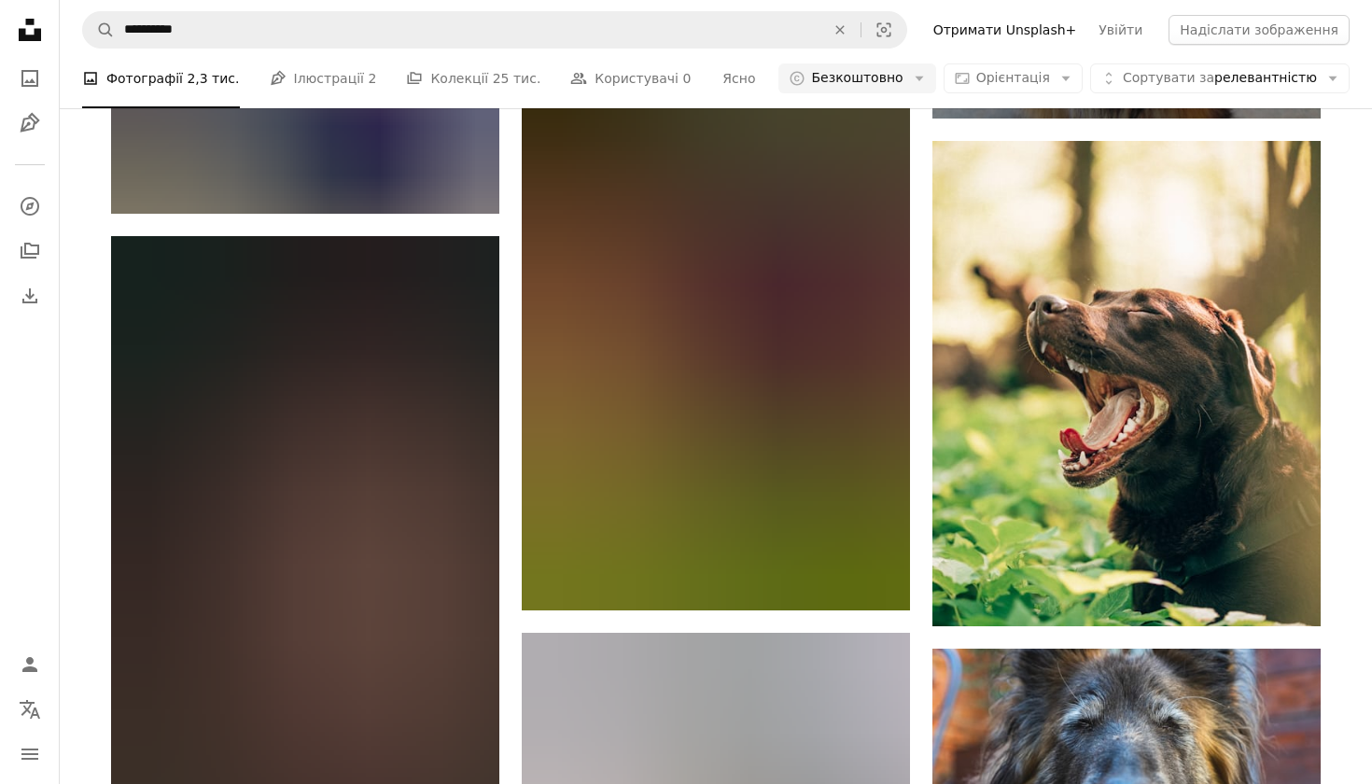
scroll to position [20661, 0]
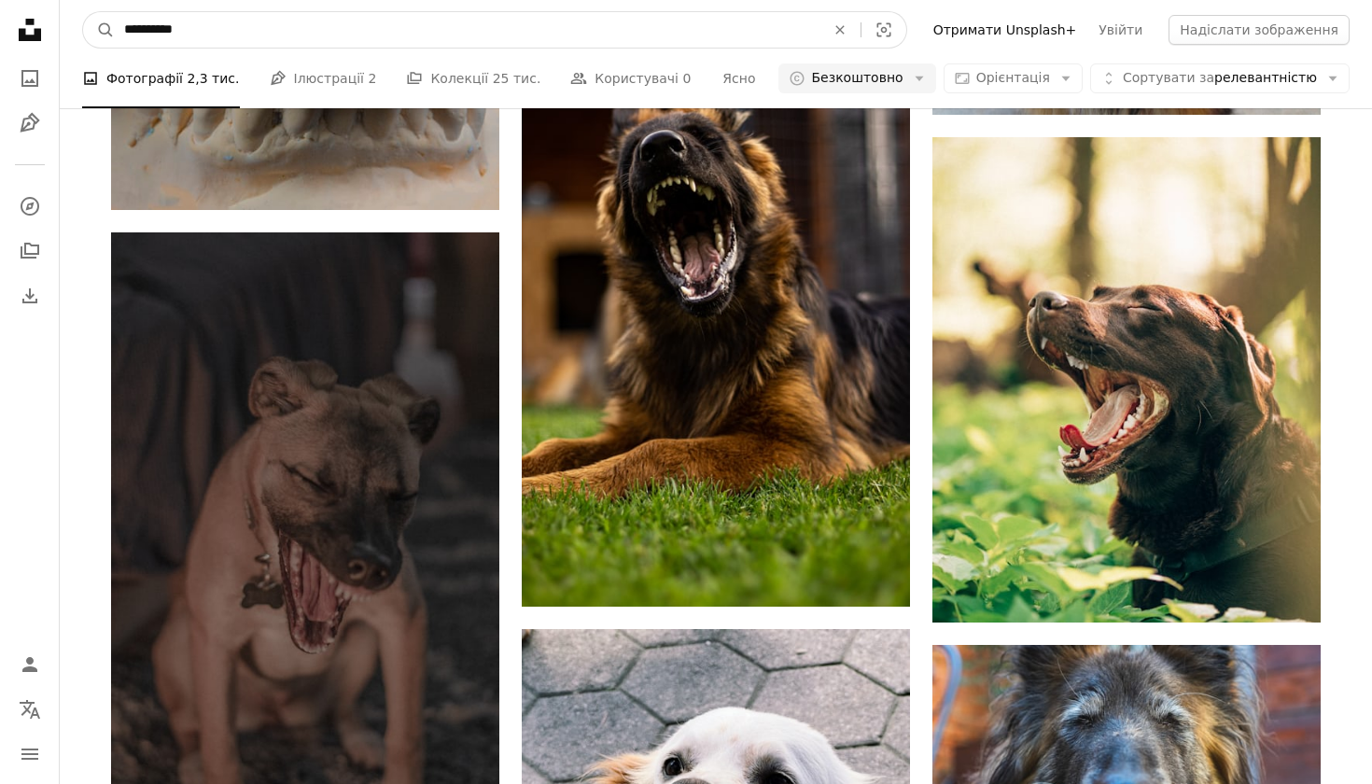
click at [528, 14] on input "**********" at bounding box center [467, 29] width 705 height 35
click at [503, 34] on input "**********" at bounding box center [467, 29] width 705 height 35
type input "**********"
click at [99, 30] on button "A magnifying glass" at bounding box center [99, 29] width 32 height 35
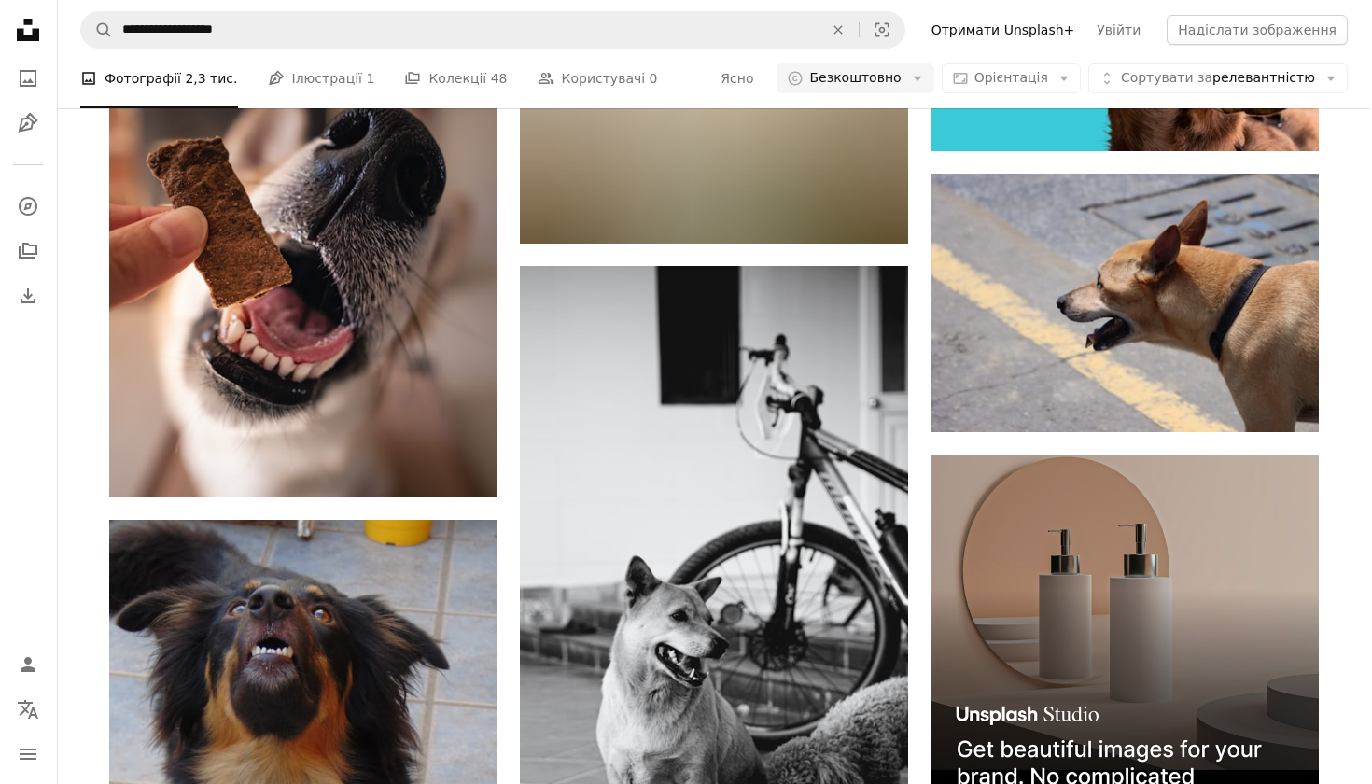
scroll to position [6789, 0]
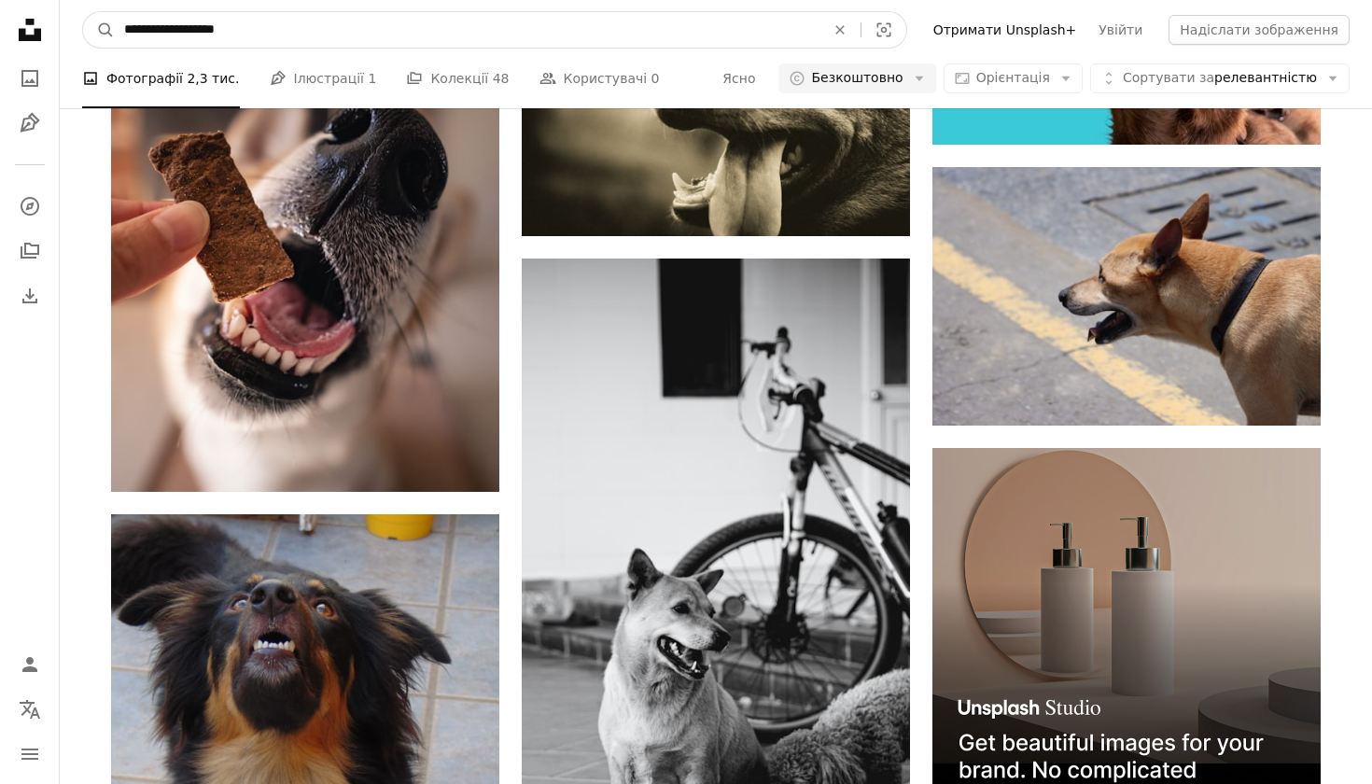
type input "**********"
drag, startPoint x: 287, startPoint y: 25, endPoint x: 0, endPoint y: 39, distance: 287.8
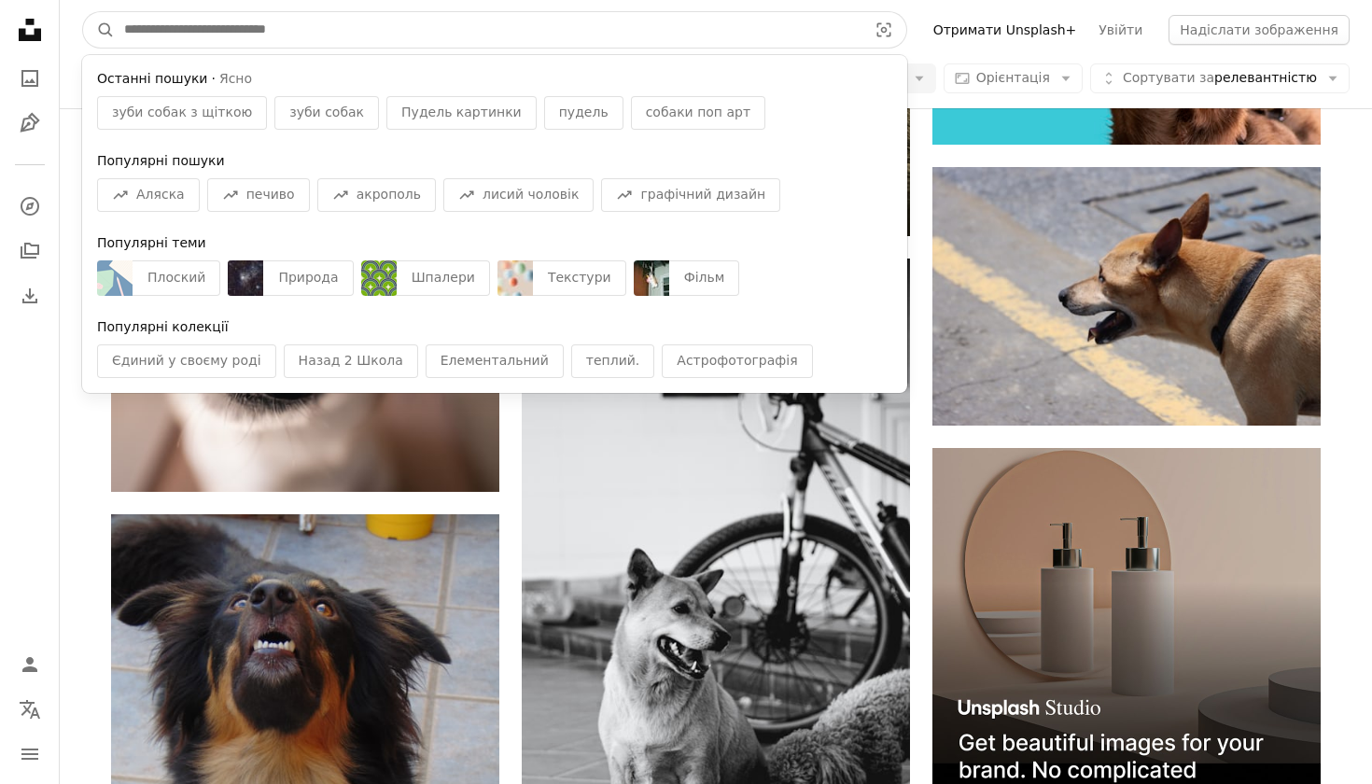
type input "*"
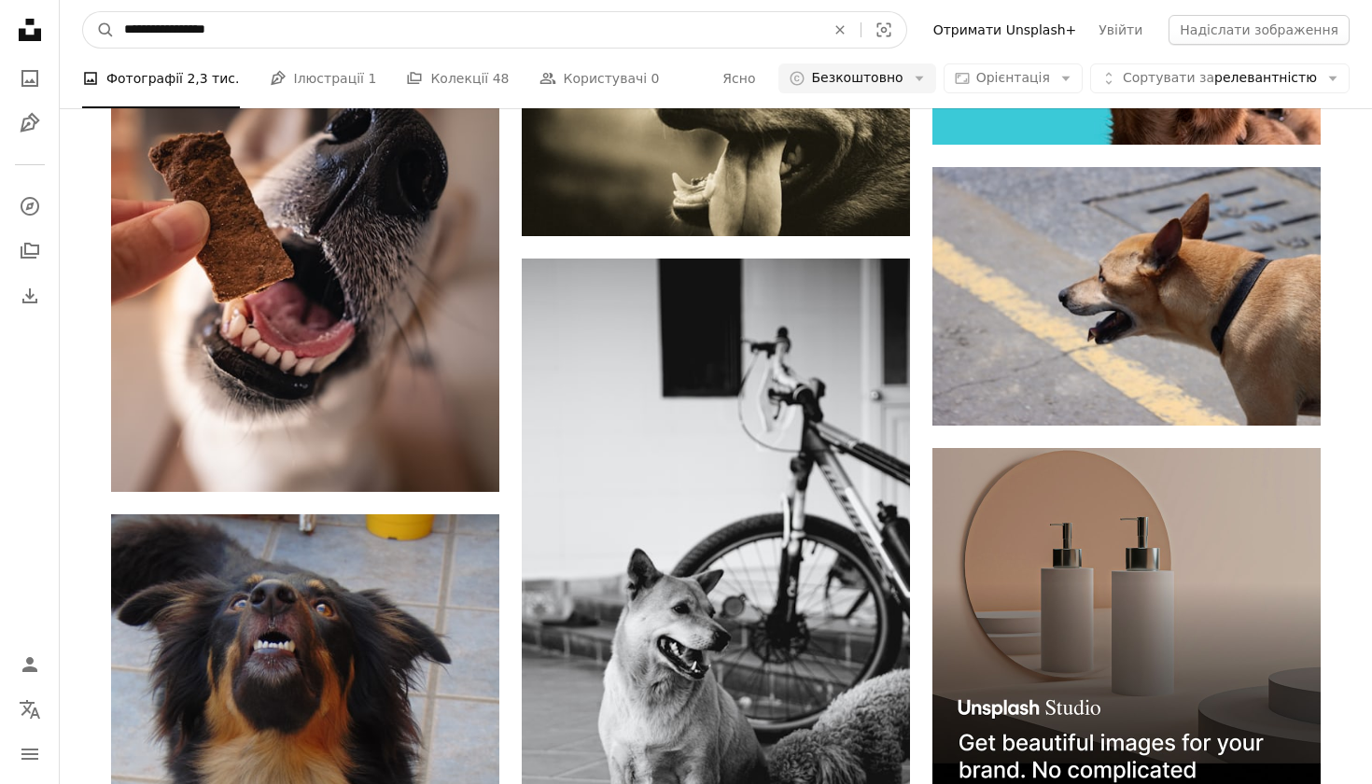
type input "**********"
click at [99, 30] on button "A magnifying glass" at bounding box center [99, 29] width 32 height 35
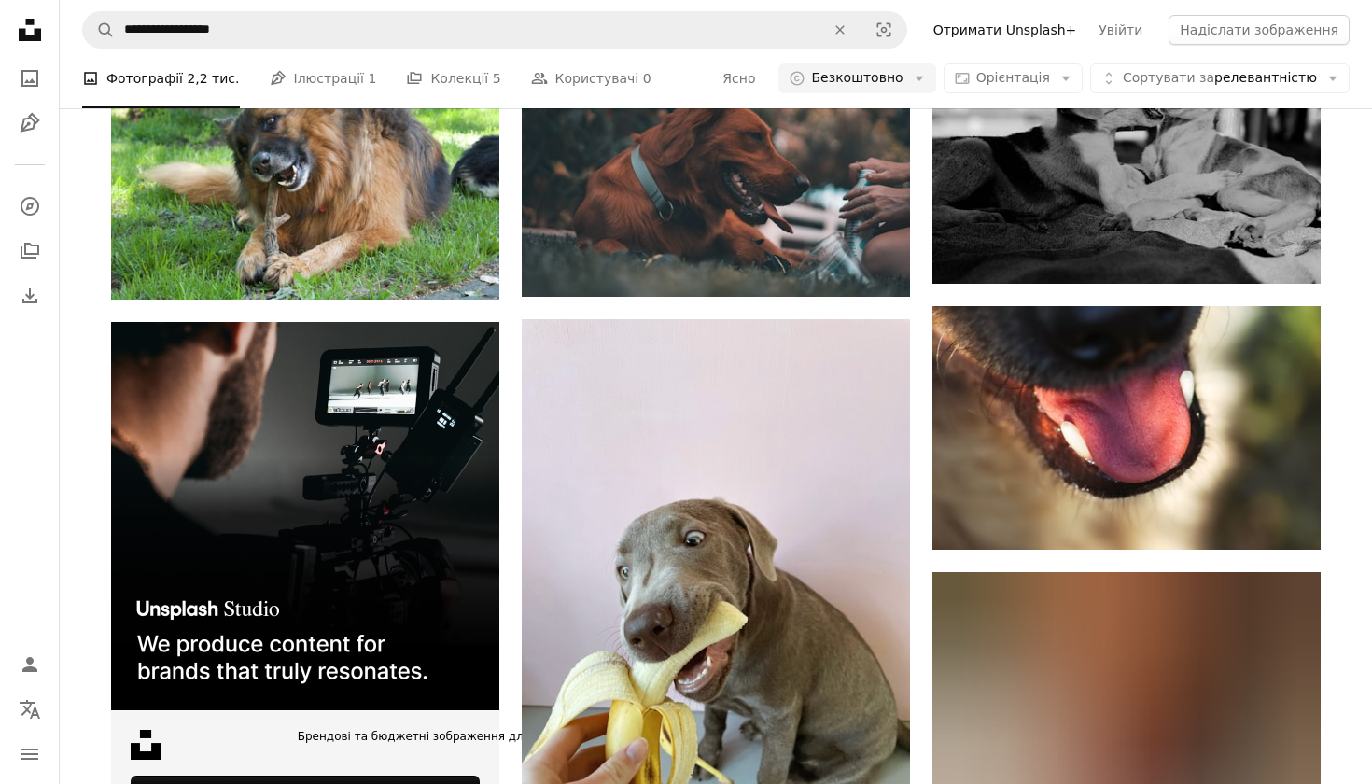
scroll to position [3647, 0]
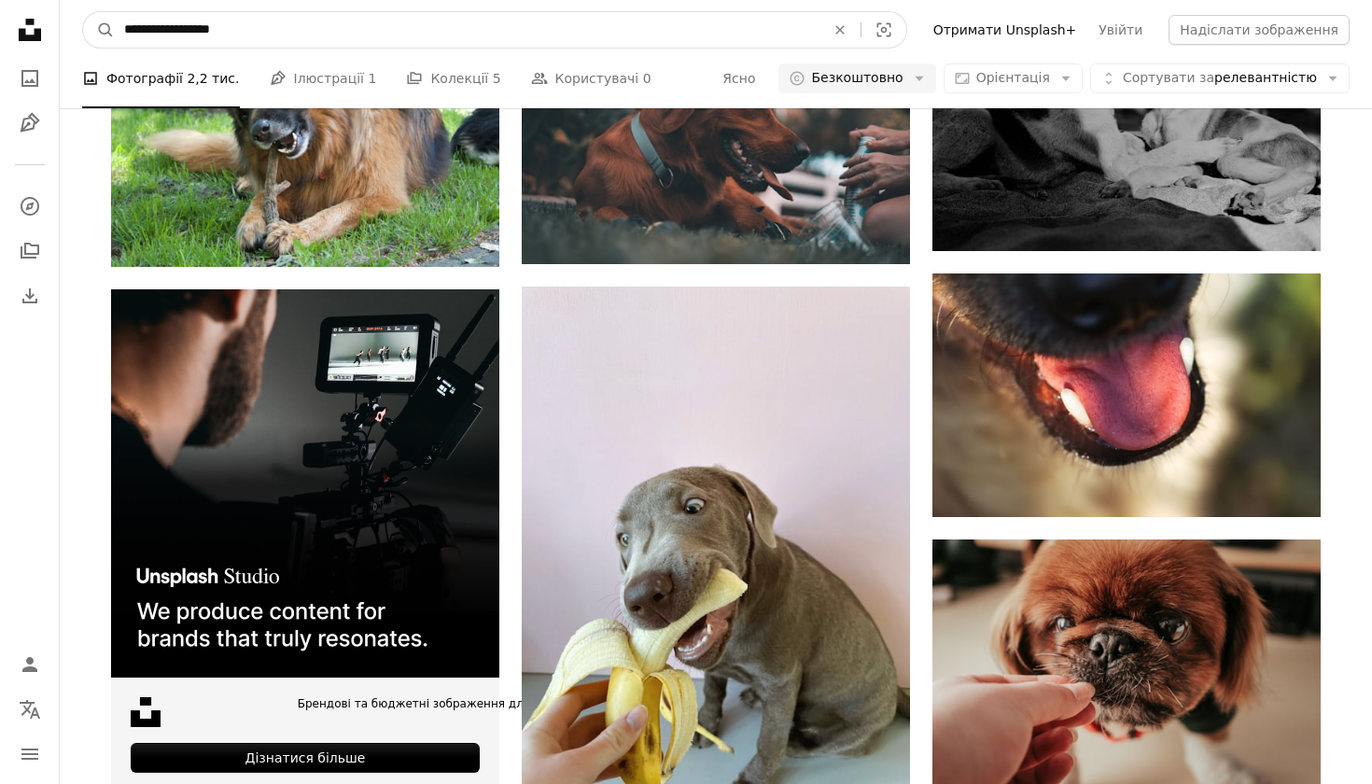
drag, startPoint x: 272, startPoint y: 31, endPoint x: 0, endPoint y: 29, distance: 271.6
drag, startPoint x: 264, startPoint y: 23, endPoint x: 31, endPoint y: 30, distance: 233.4
type input "**********"
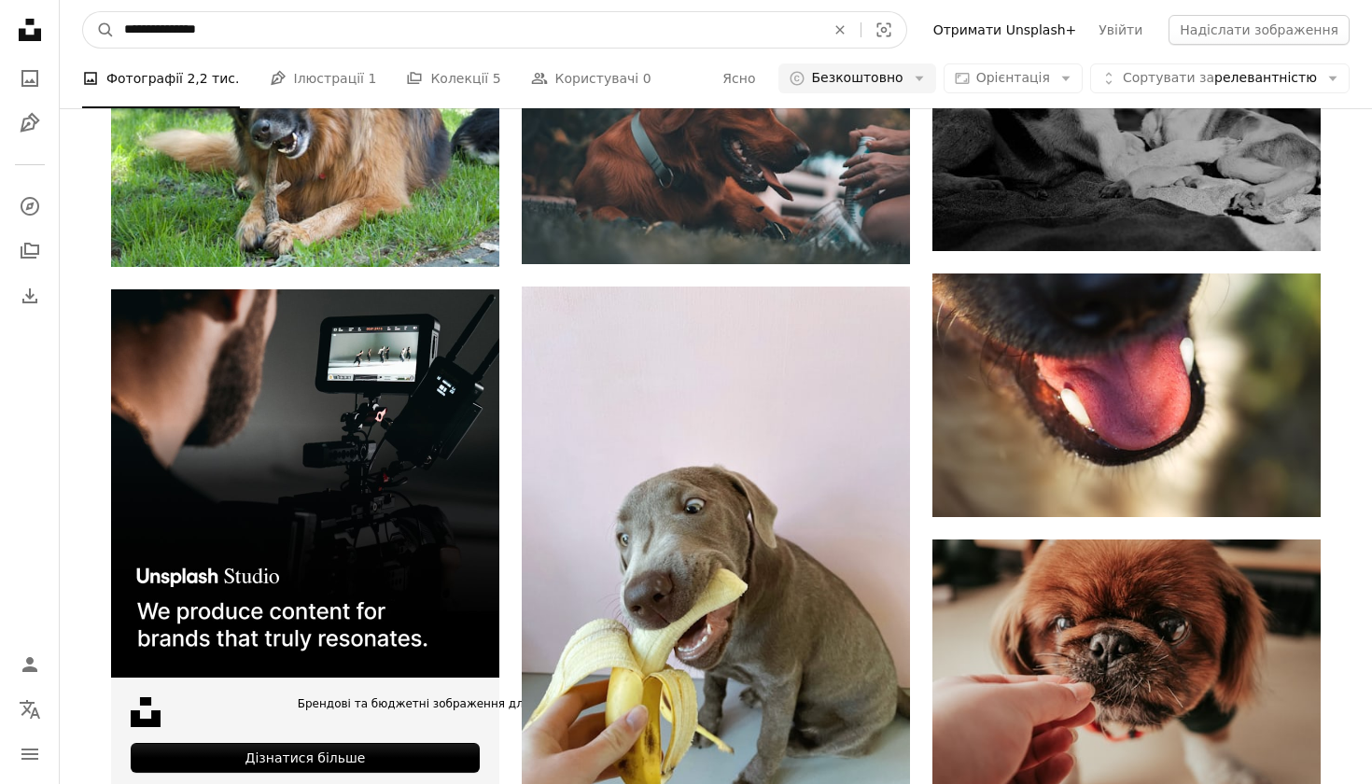
click at [99, 30] on button "A magnifying glass" at bounding box center [99, 29] width 32 height 35
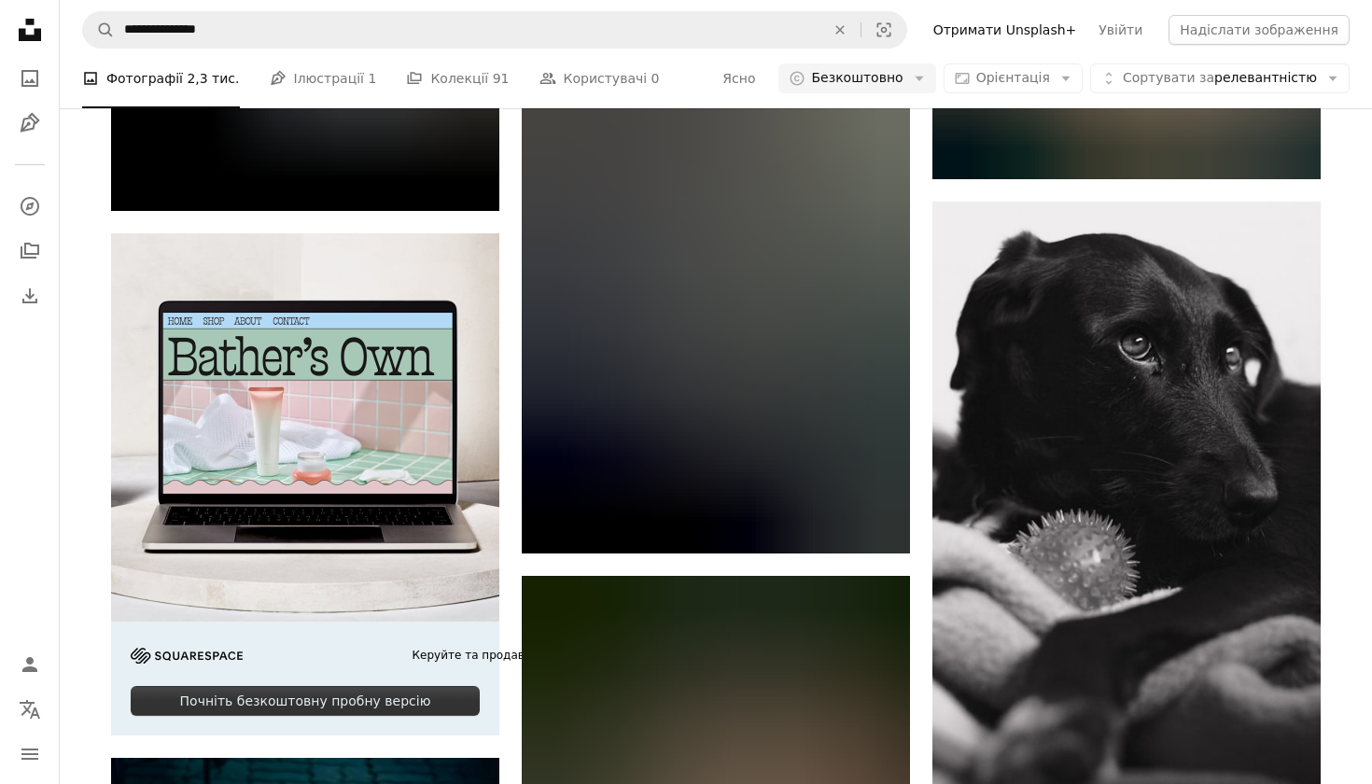
scroll to position [3644, 0]
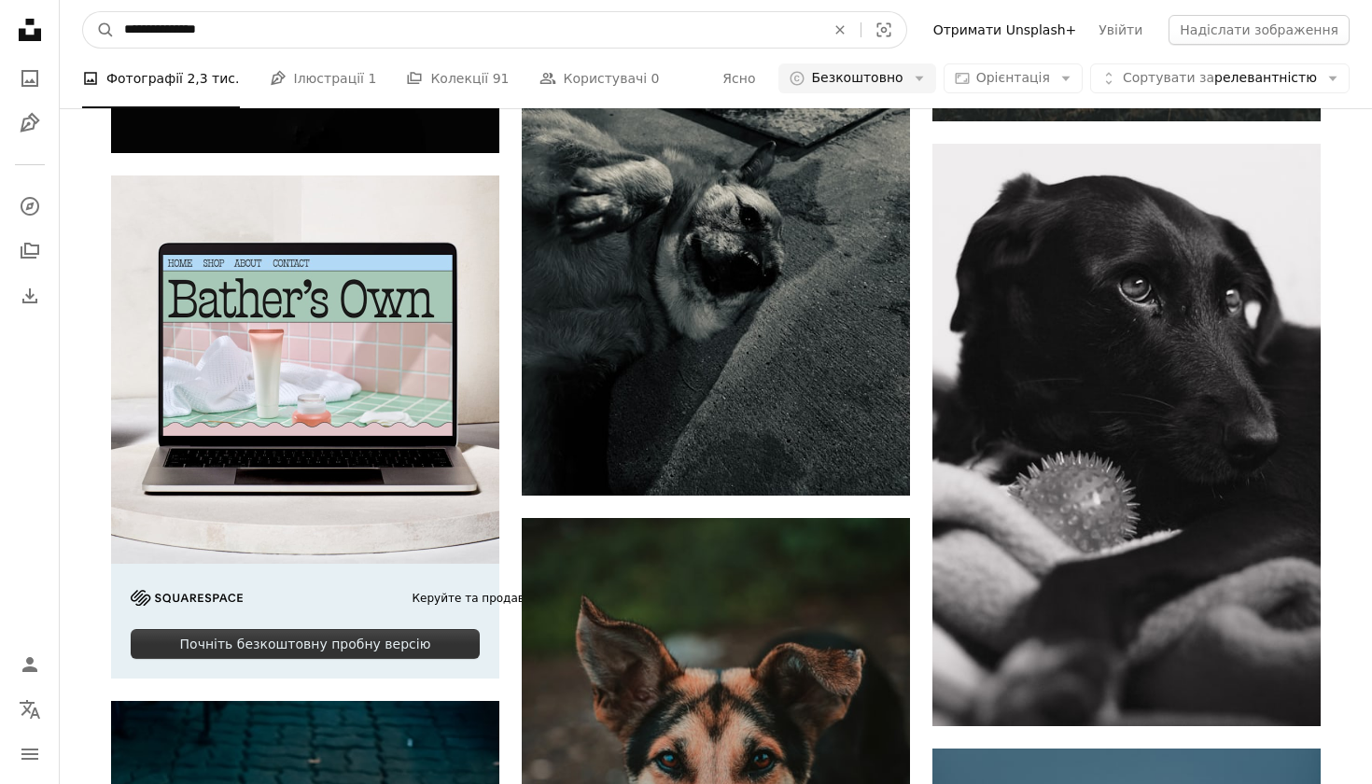
click at [181, 27] on input "**********" at bounding box center [467, 29] width 705 height 35
click at [185, 22] on input "**********" at bounding box center [467, 29] width 705 height 35
click at [185, 25] on input "**********" at bounding box center [467, 29] width 705 height 35
type input "**********"
click at [99, 30] on button "A magnifying glass" at bounding box center [99, 29] width 32 height 35
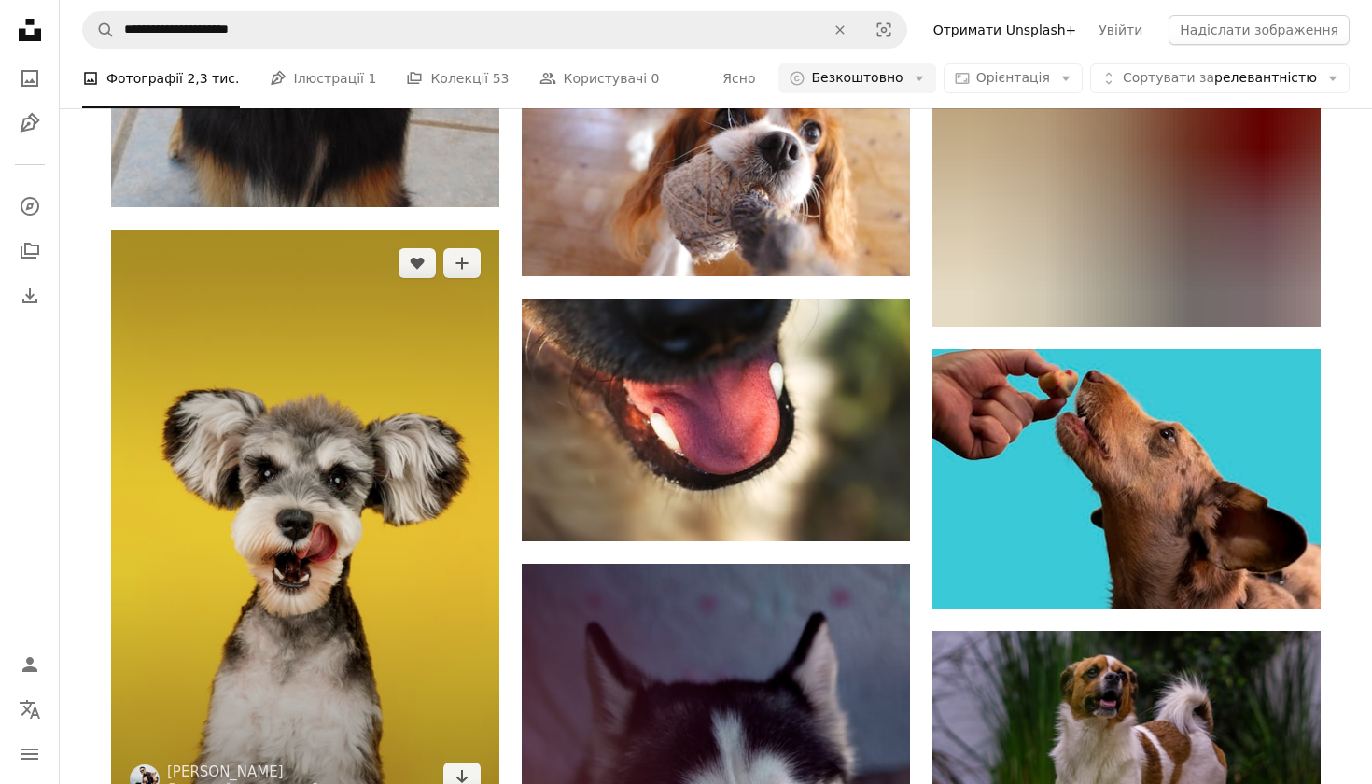
scroll to position [5257, 0]
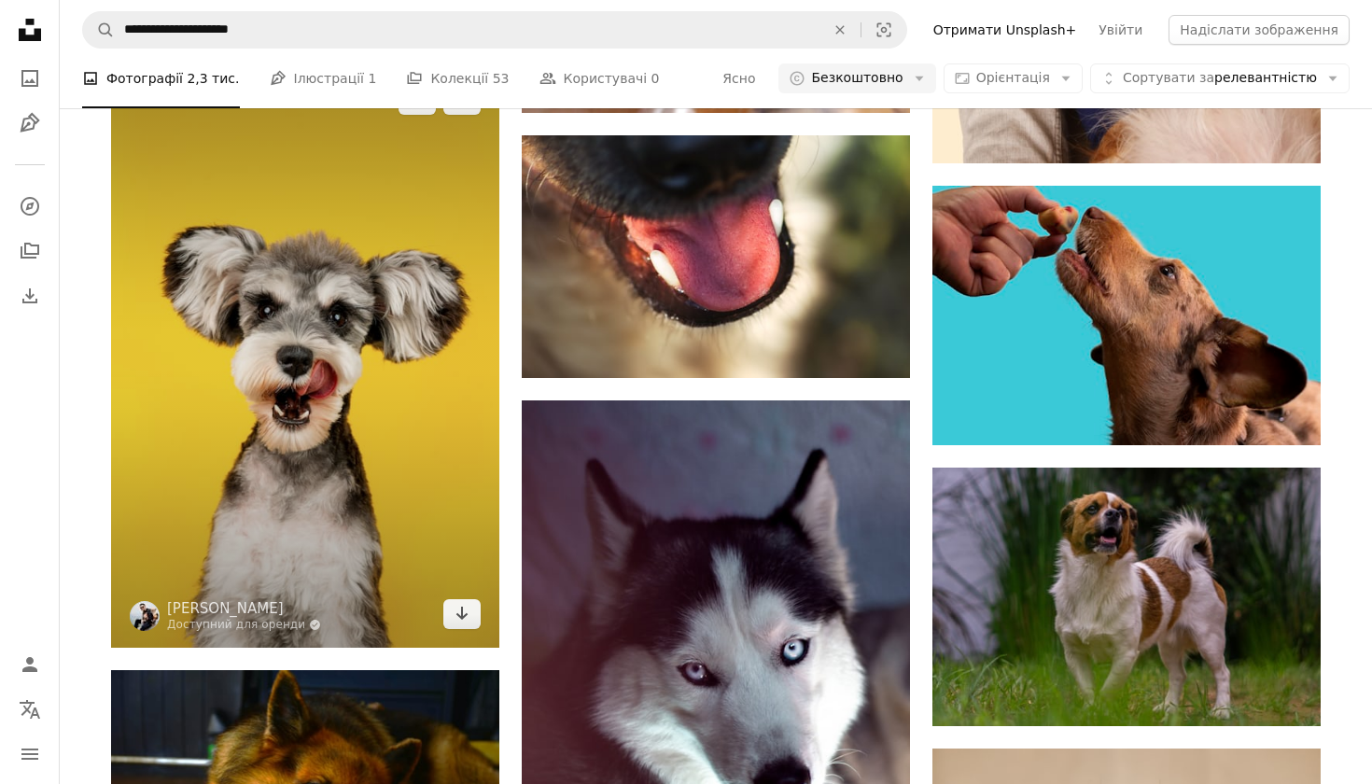
click at [321, 391] on img at bounding box center [305, 356] width 388 height 581
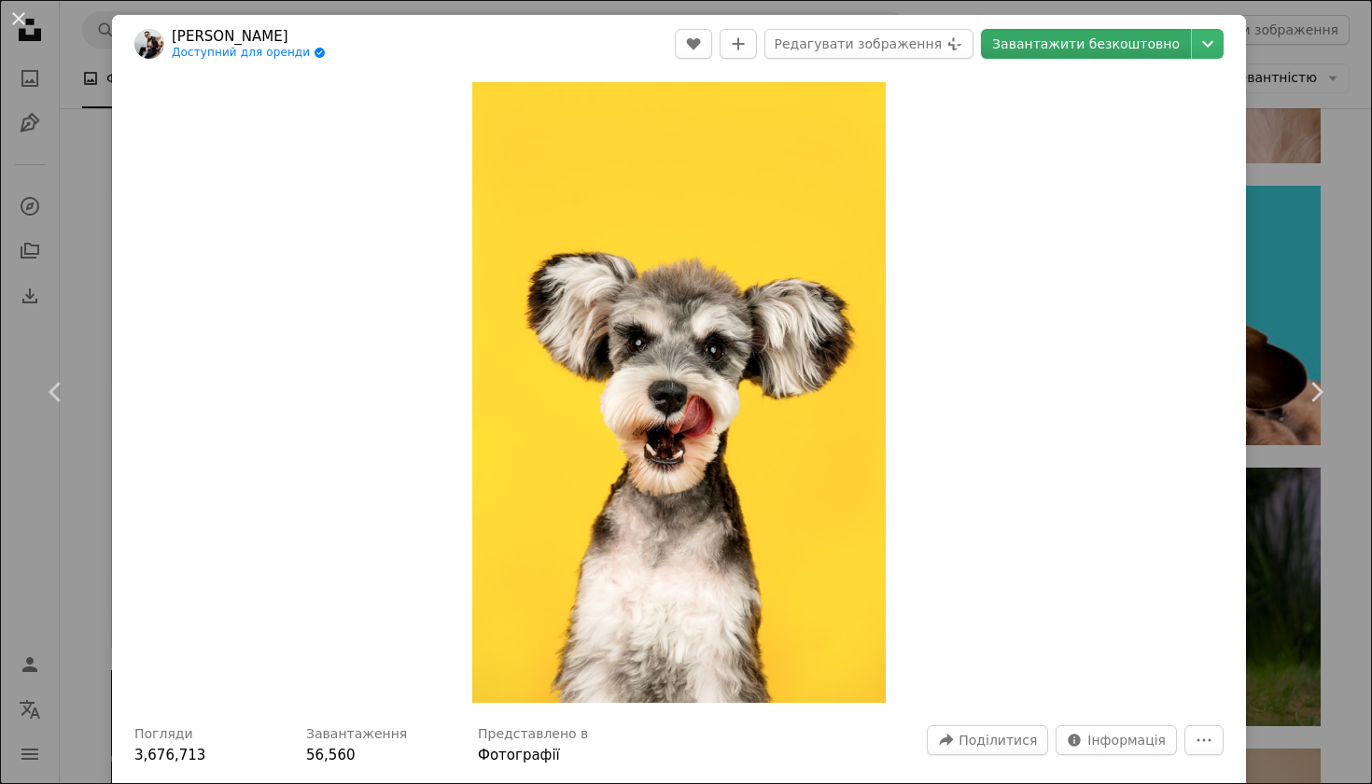
click at [1166, 35] on link "Завантажити безкоштовно" at bounding box center [1086, 44] width 210 height 30
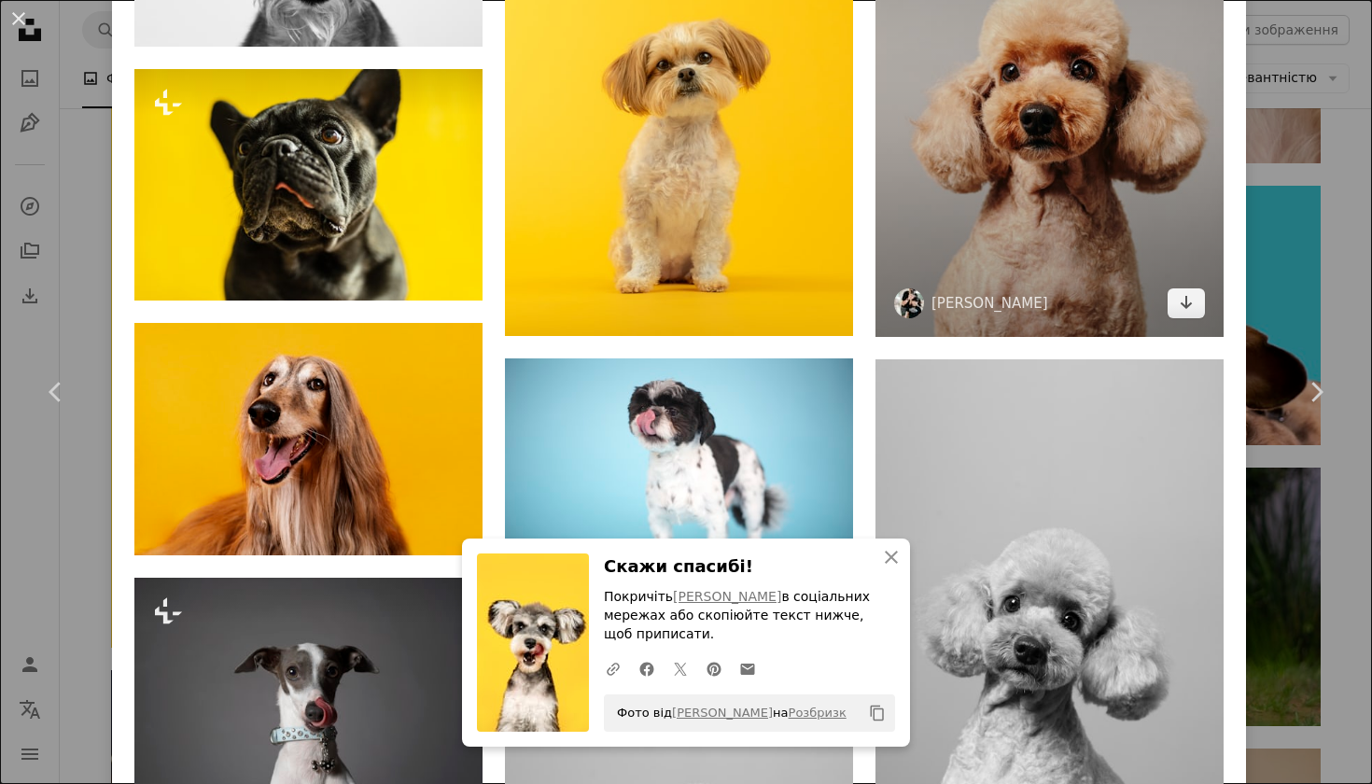
scroll to position [1620, 0]
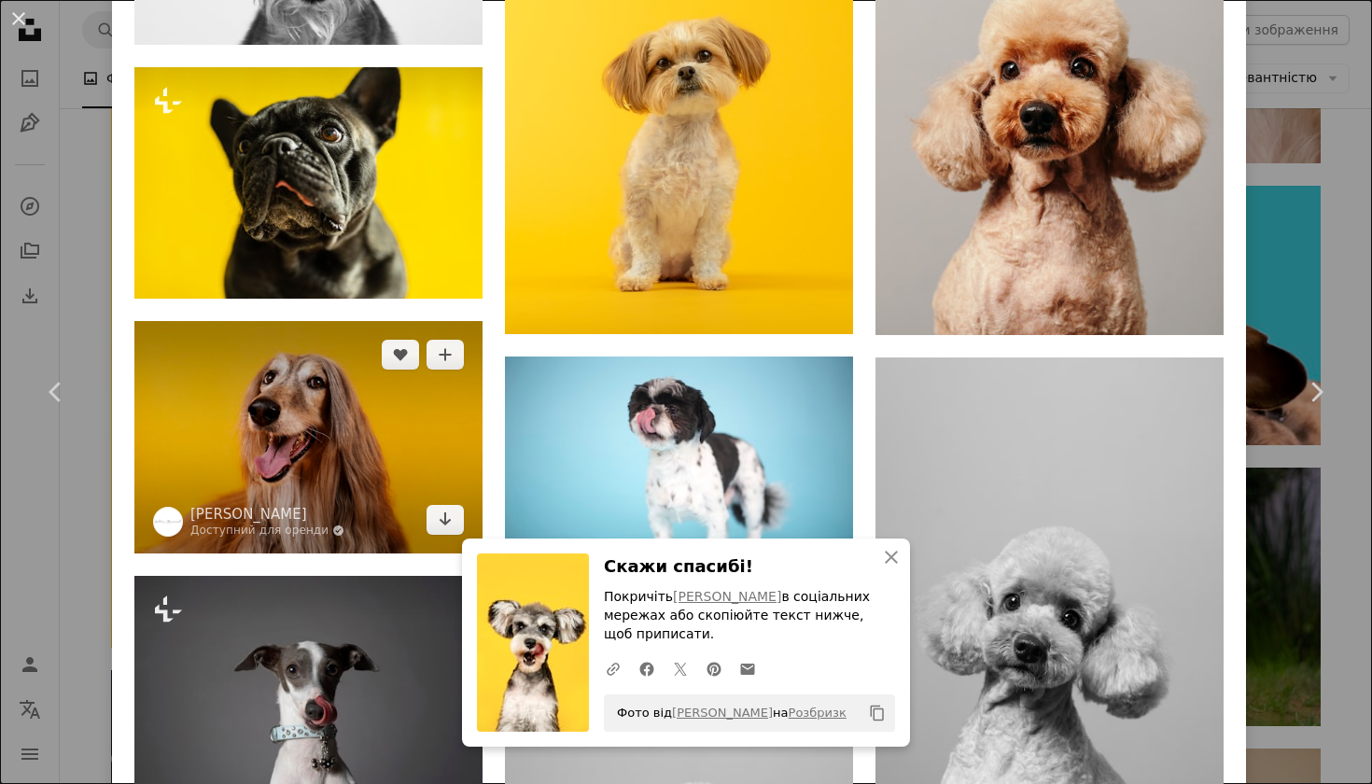
click at [442, 469] on img at bounding box center [308, 436] width 348 height 231
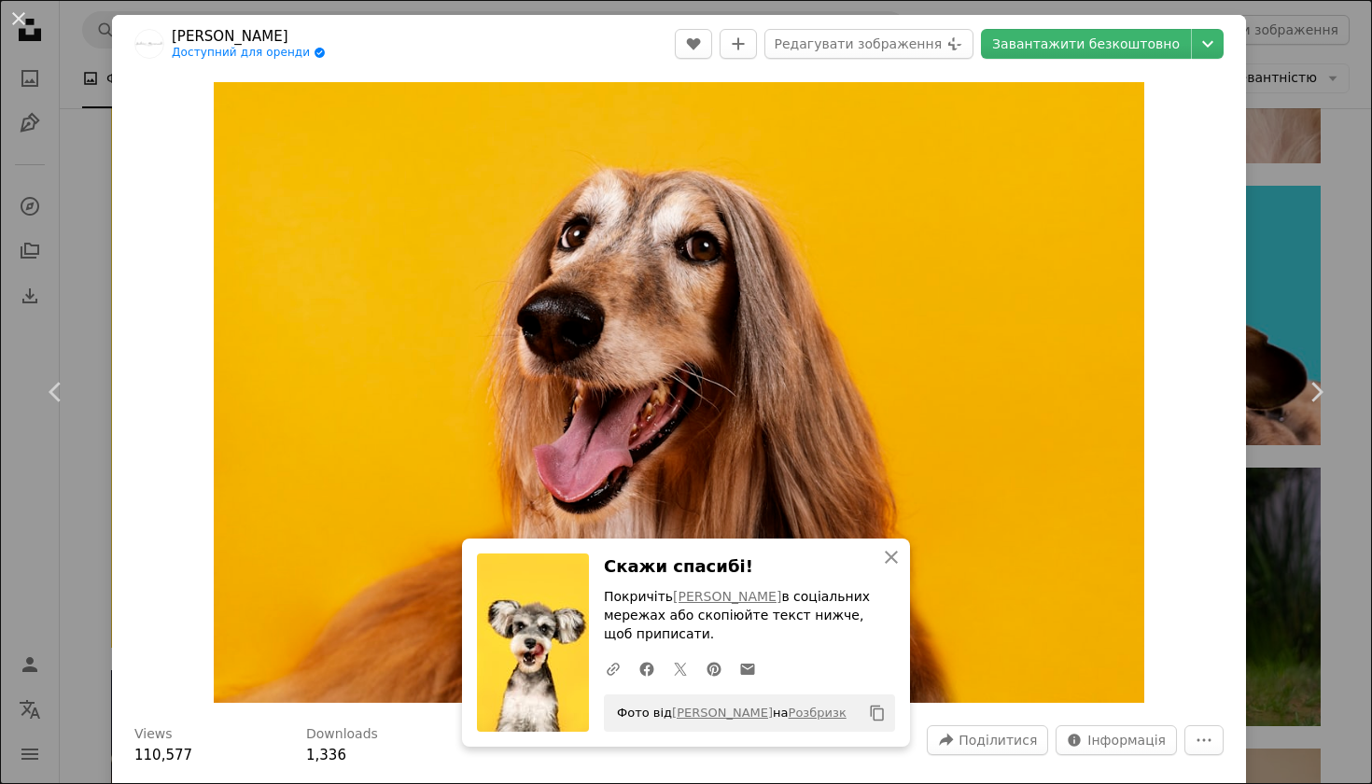
click at [1126, 59] on header "[PERSON_NAME] Доступний для оренди A checkmark inside of a circle A heart A plu…" at bounding box center [679, 44] width 1134 height 58
click at [1112, 38] on link "Завантажити безкоштовно" at bounding box center [1086, 44] width 210 height 30
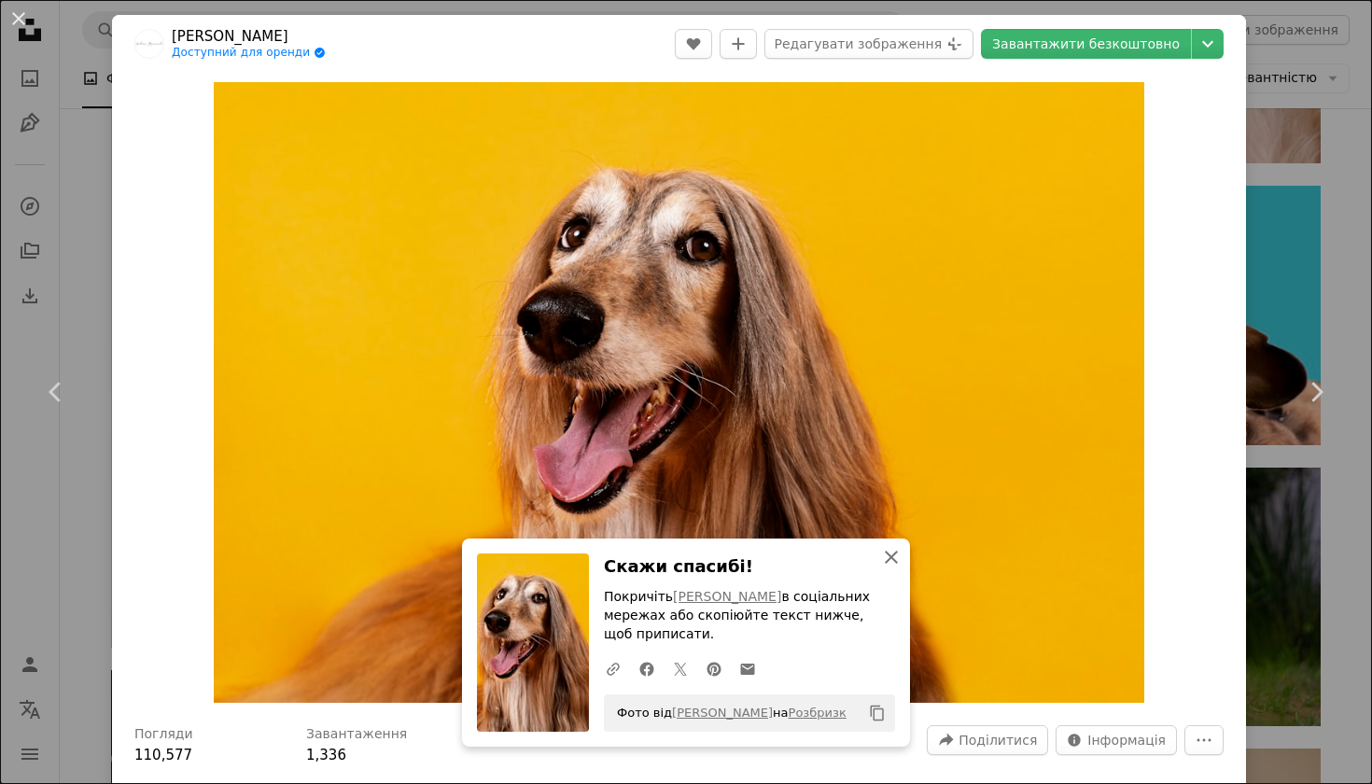
click at [888, 563] on icon "button" at bounding box center [891, 557] width 13 height 13
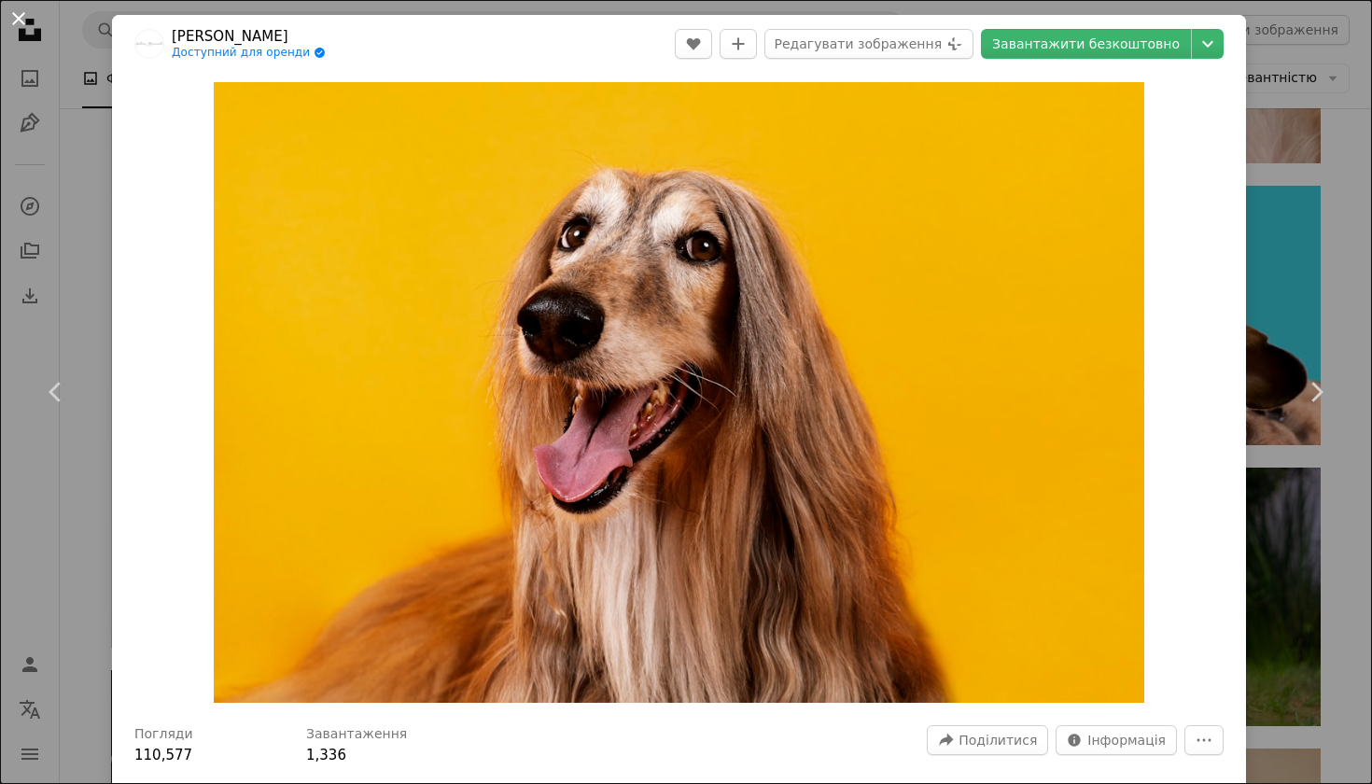
click at [15, 19] on button "An X shape" at bounding box center [18, 18] width 22 height 22
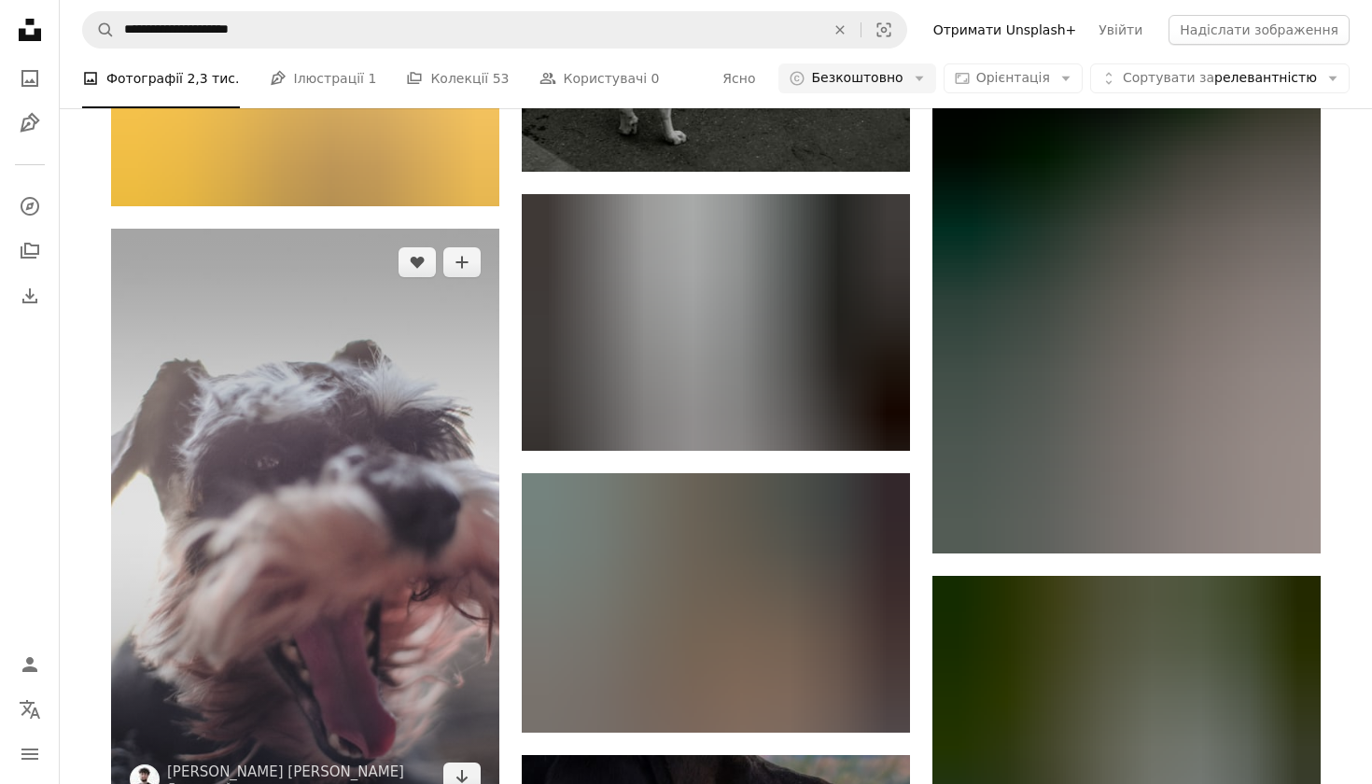
scroll to position [25868, 0]
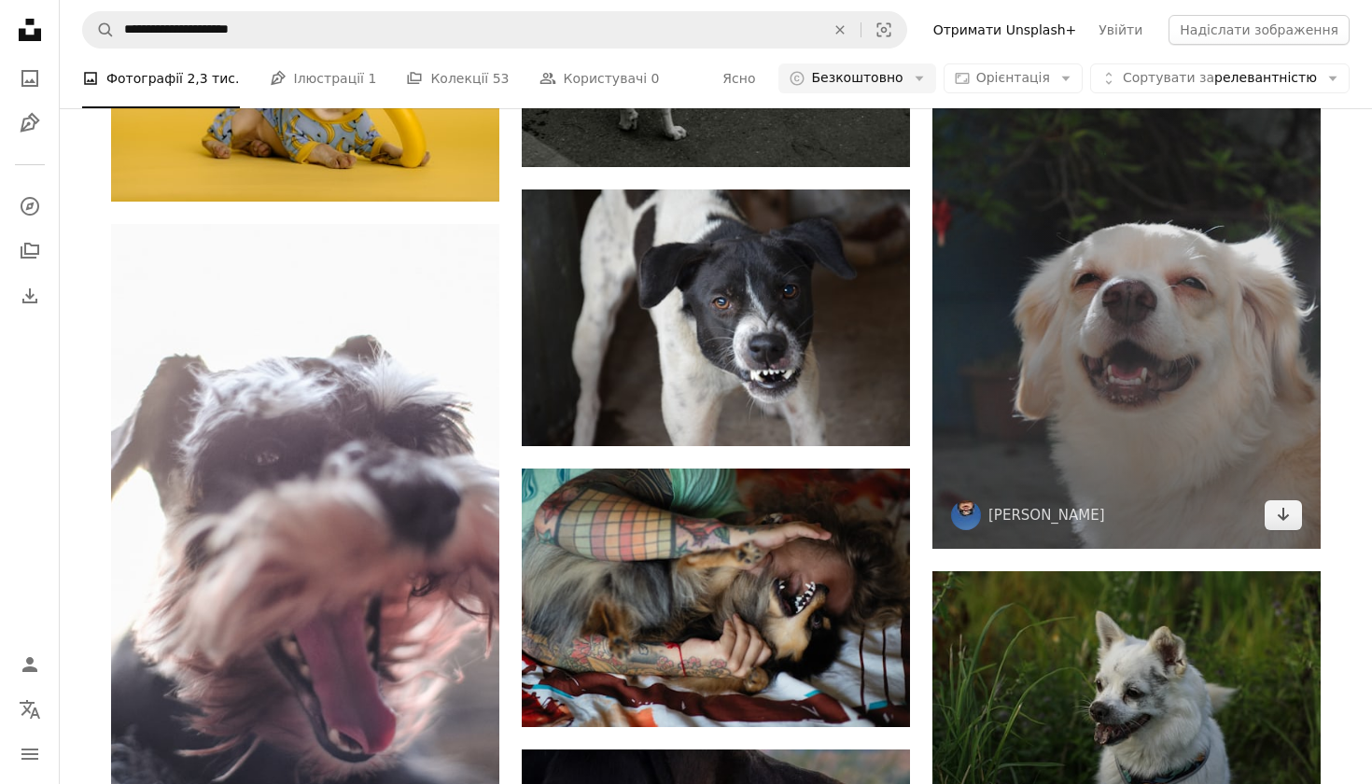
click at [1088, 262] on img at bounding box center [1126, 258] width 388 height 580
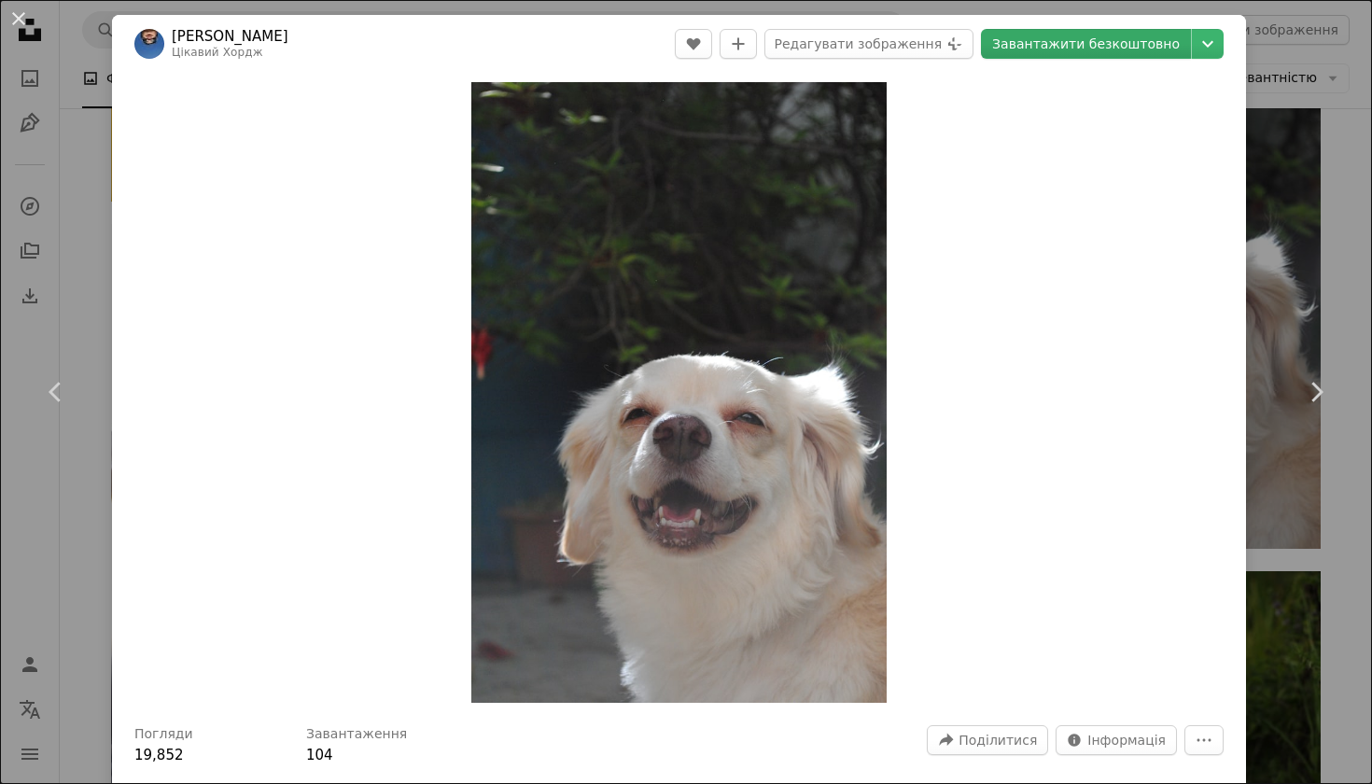
click at [1099, 33] on link "Завантажити безкоштовно" at bounding box center [1086, 44] width 210 height 30
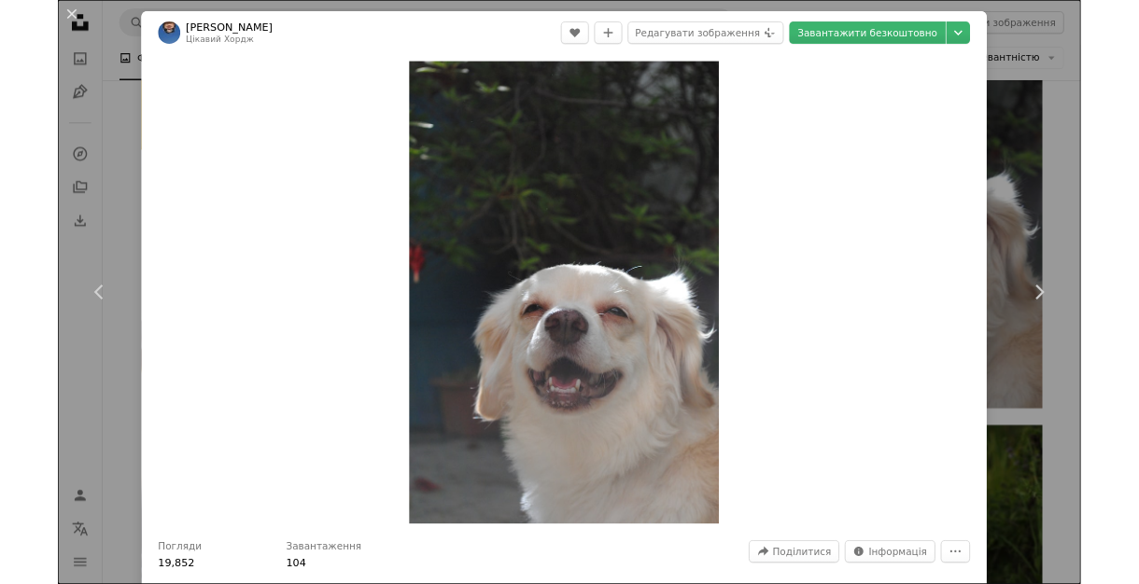
scroll to position [24510, 0]
